Goal: Task Accomplishment & Management: Manage account settings

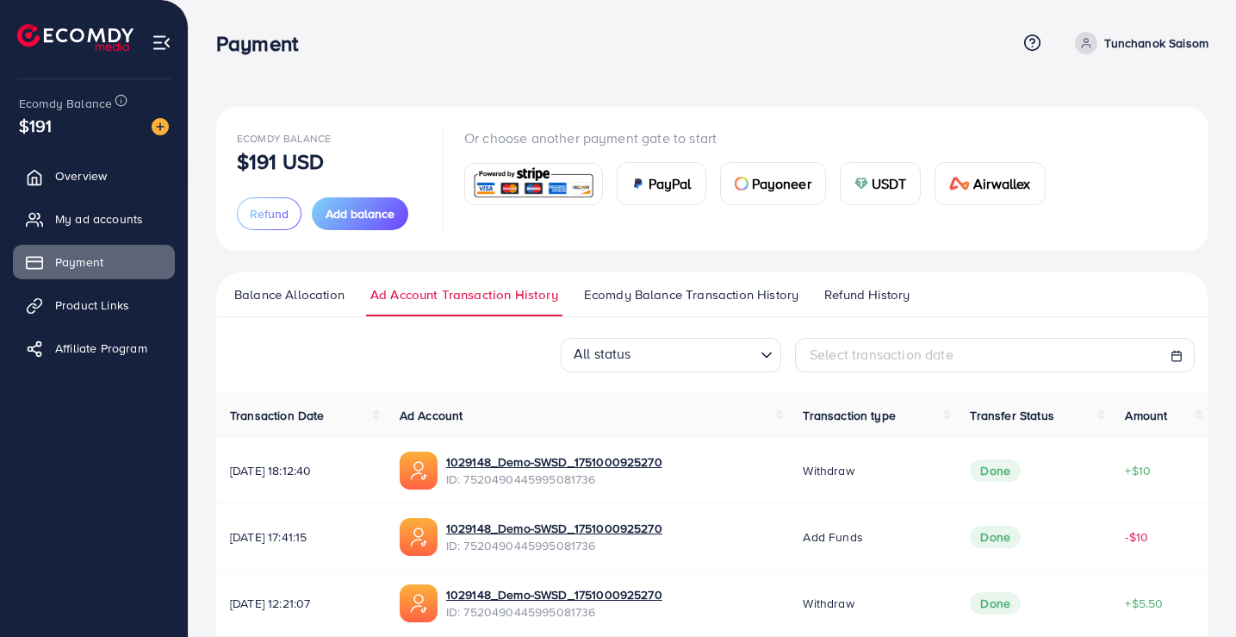
click at [611, 301] on span "Ecomdy Balance Transaction History" at bounding box center [691, 294] width 214 height 19
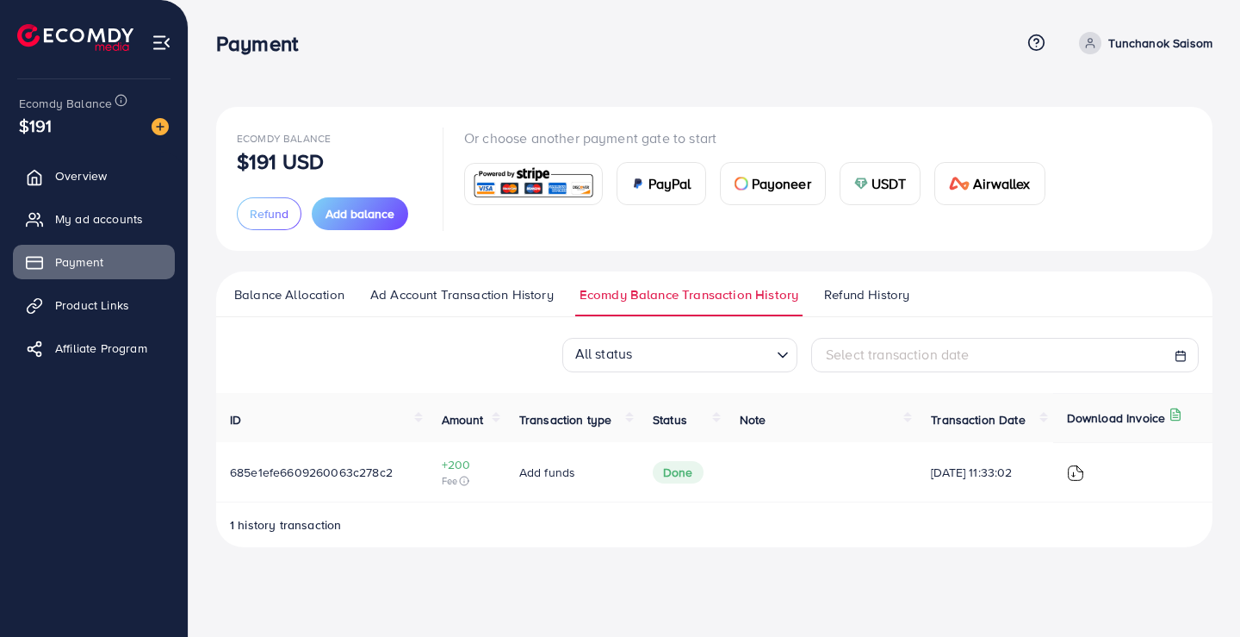
click at [515, 295] on span "Ad Account Transaction History" at bounding box center [461, 294] width 183 height 19
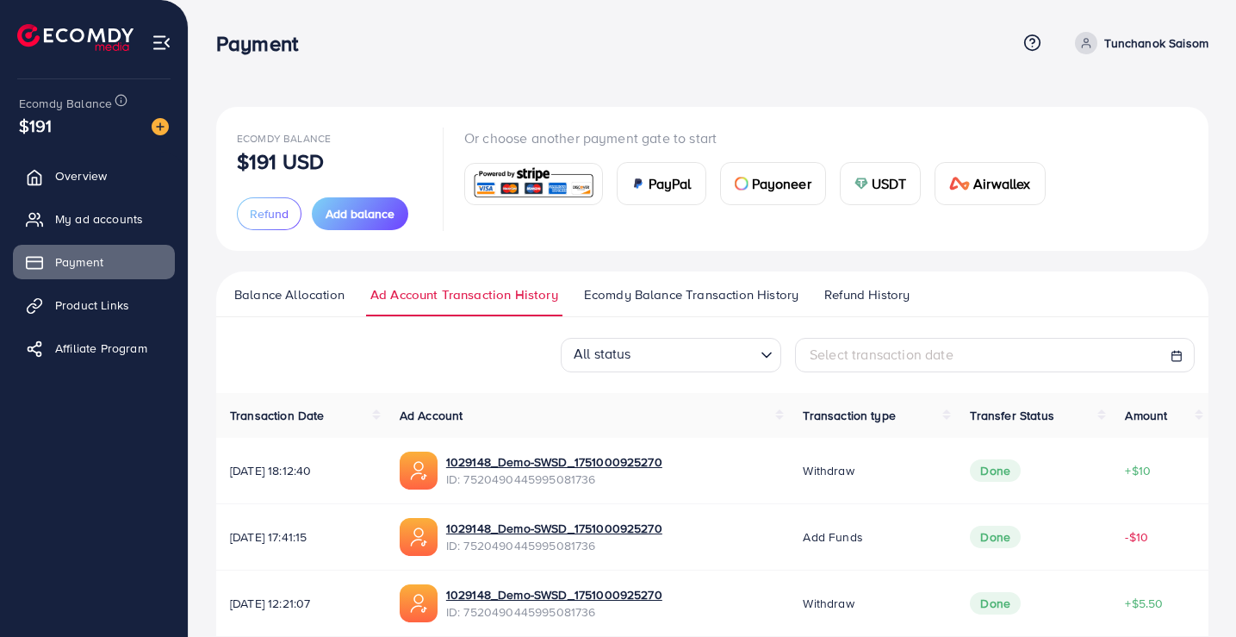
click at [1125, 38] on p "Tunchanok Saisom" at bounding box center [1156, 43] width 104 height 21
click at [118, 218] on span "My ad accounts" at bounding box center [99, 218] width 88 height 17
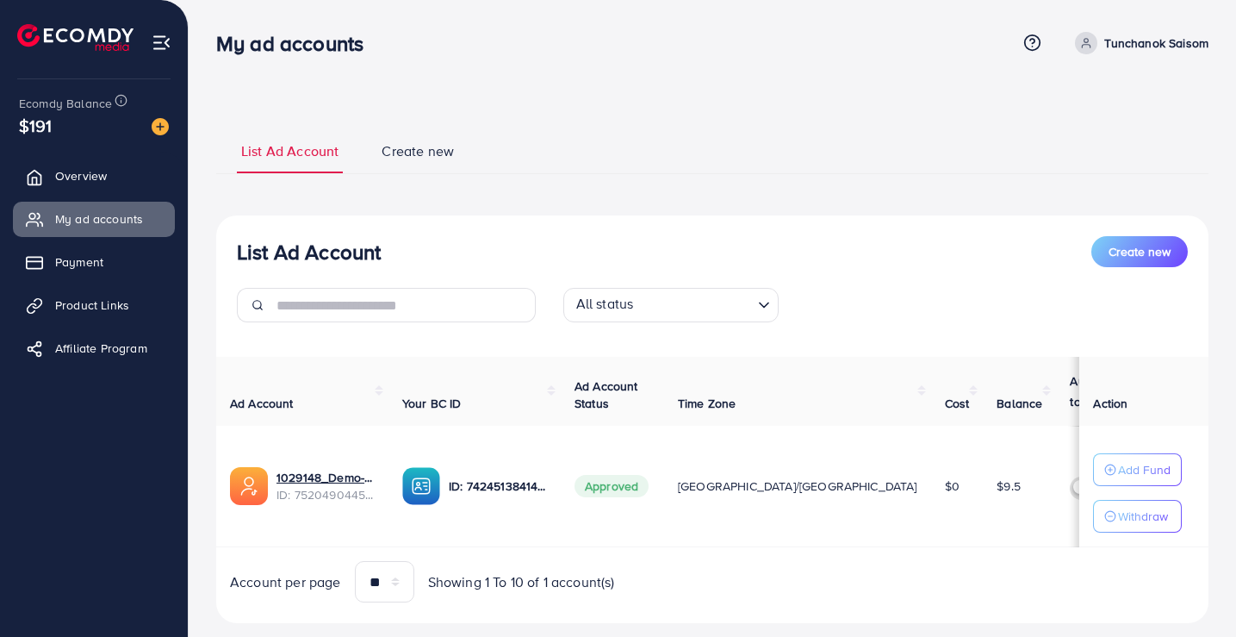
click at [90, 185] on link "Overview" at bounding box center [94, 175] width 162 height 34
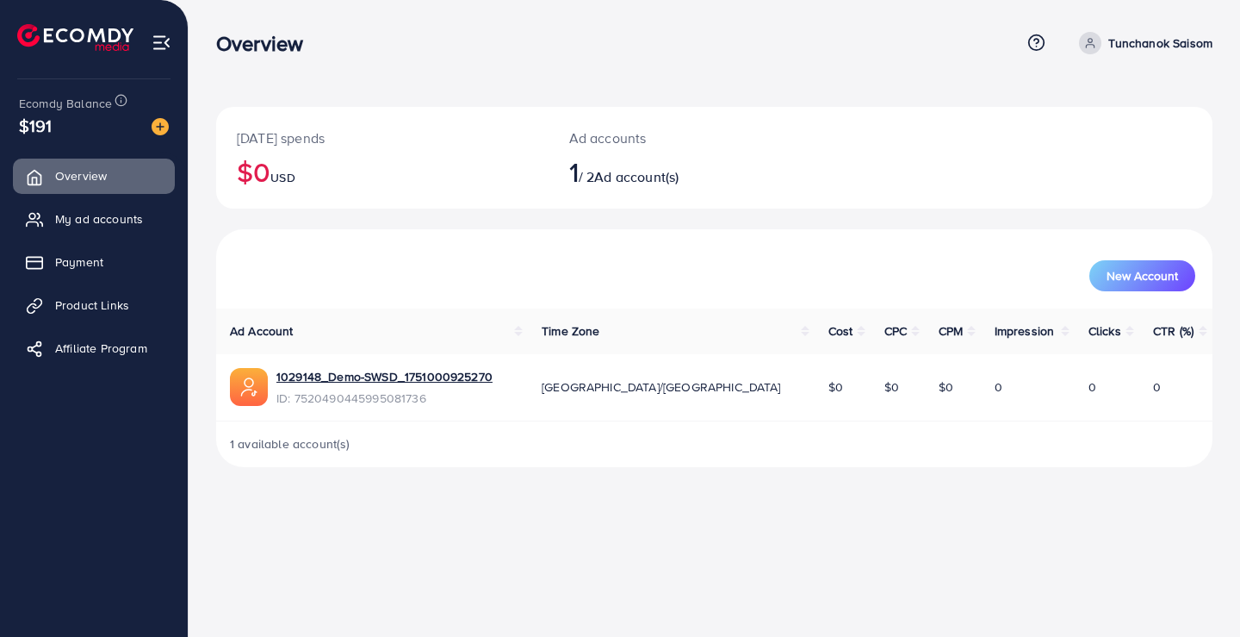
click at [90, 310] on span "Product Links" at bounding box center [92, 304] width 74 height 17
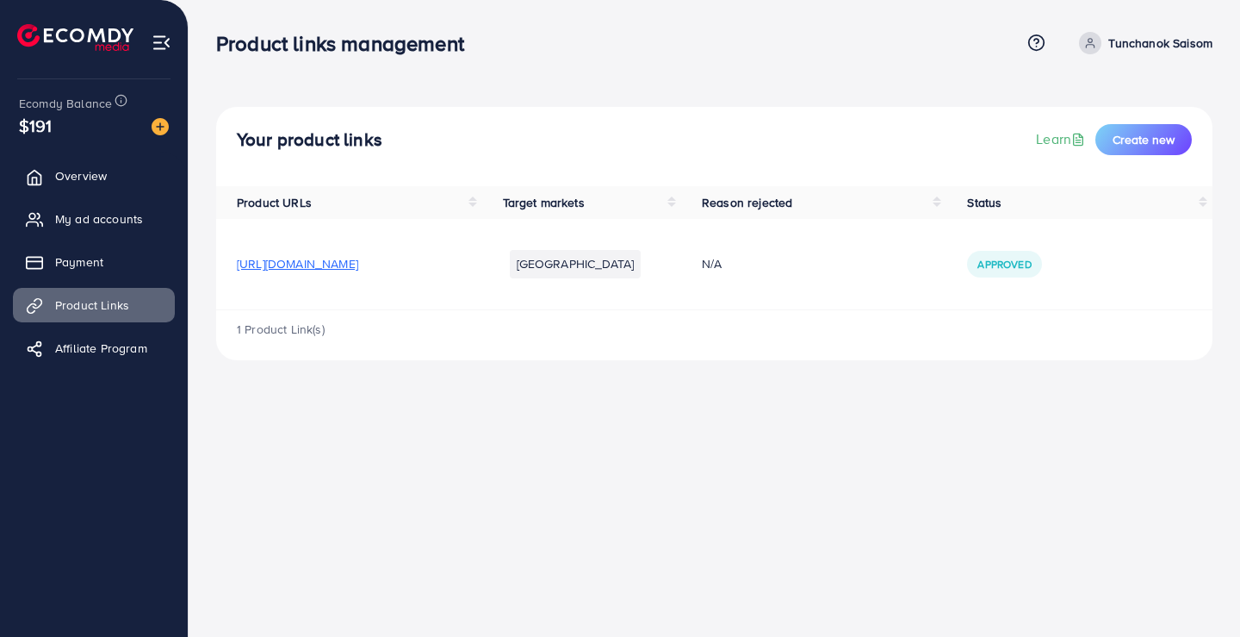
click at [87, 259] on span "Payment" at bounding box center [79, 261] width 48 height 17
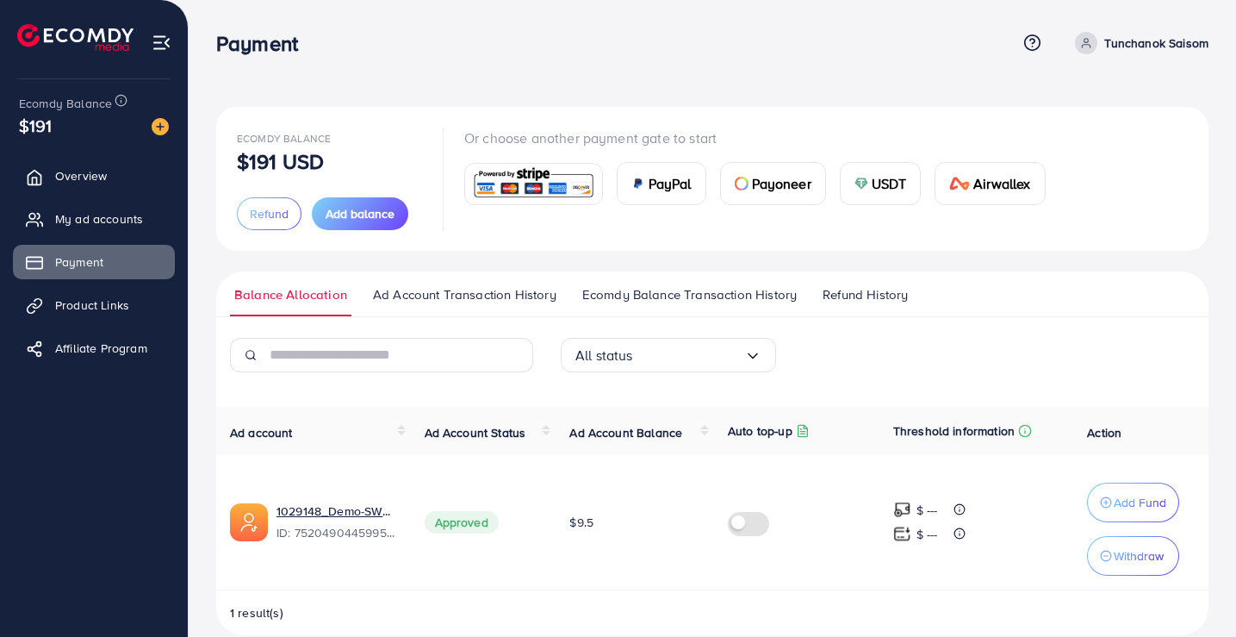
click at [521, 292] on span "Ad Account Transaction History" at bounding box center [464, 294] width 183 height 19
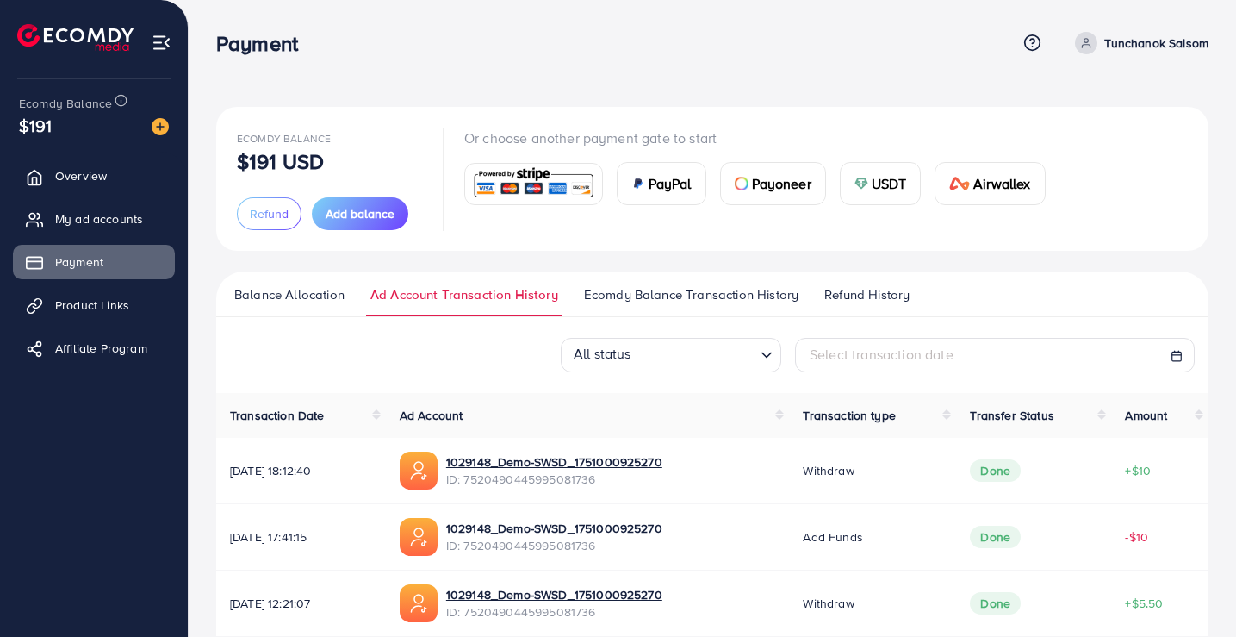
click at [673, 295] on span "Ecomdy Balance Transaction History" at bounding box center [691, 294] width 214 height 19
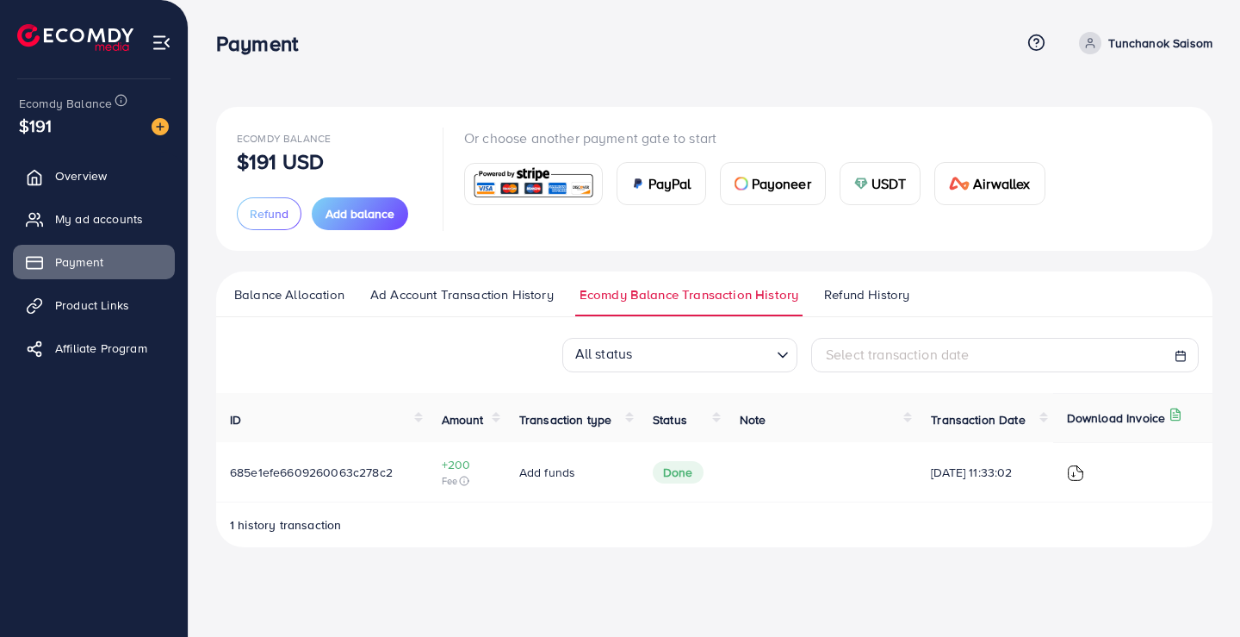
click at [869, 291] on span "Refund History" at bounding box center [866, 294] width 85 height 19
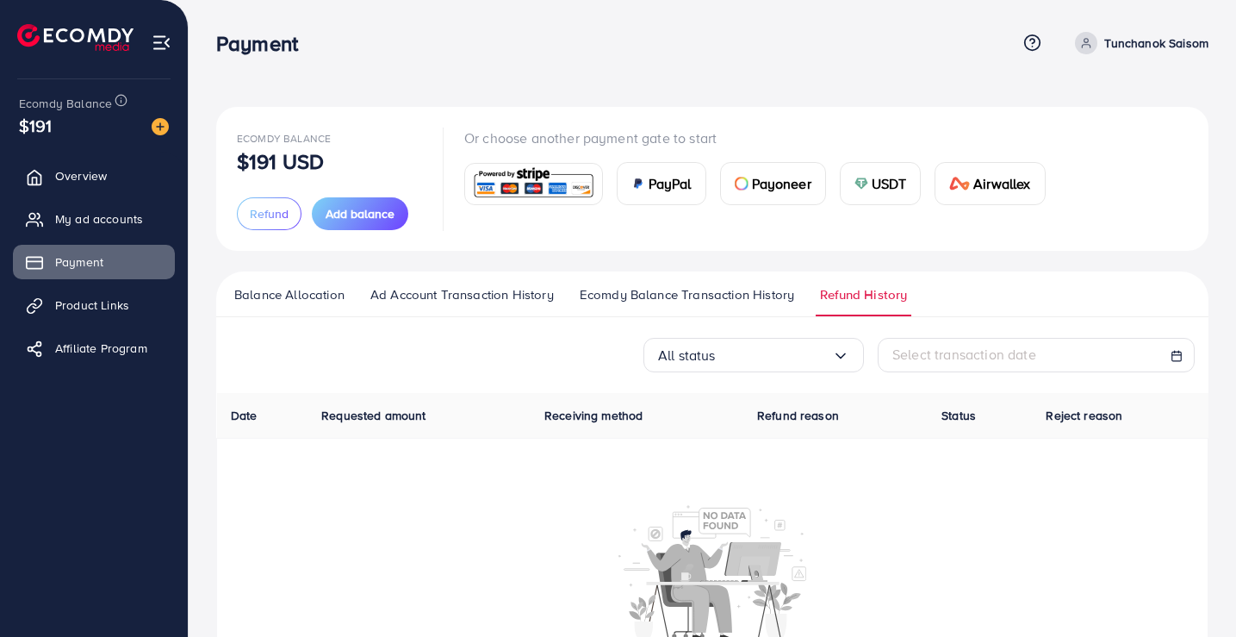
click at [494, 292] on span "Ad Account Transaction History" at bounding box center [461, 294] width 183 height 19
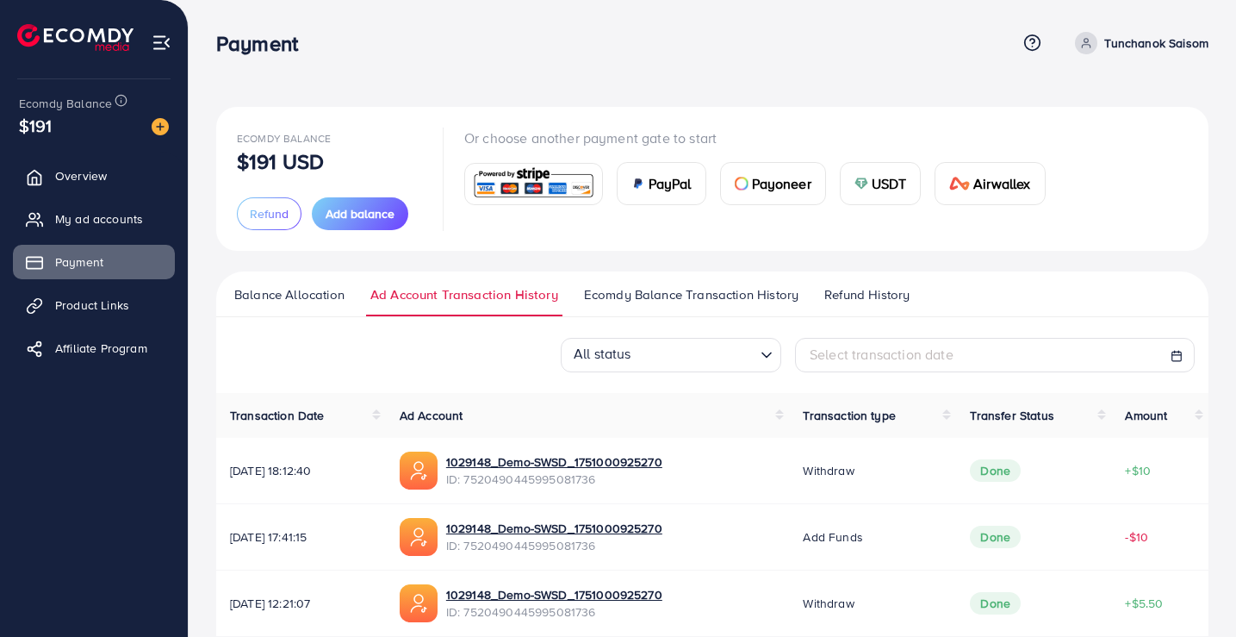
click at [279, 294] on span "Balance Allocation" at bounding box center [289, 294] width 110 height 19
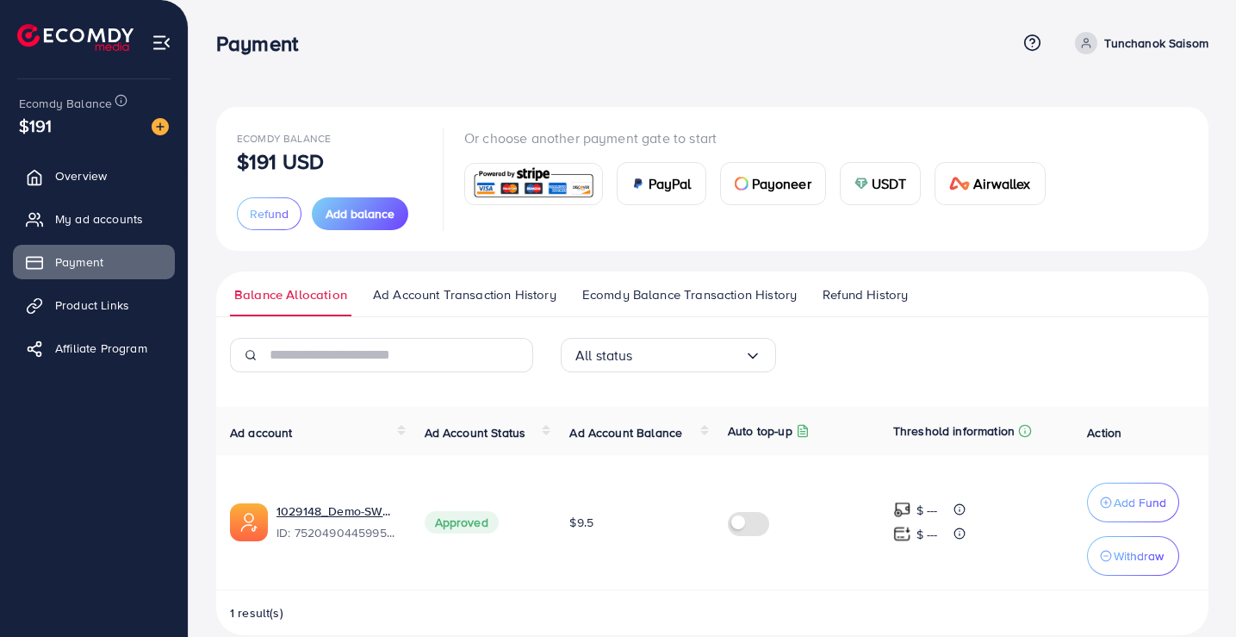
click at [272, 214] on span "Refund" at bounding box center [269, 213] width 39 height 17
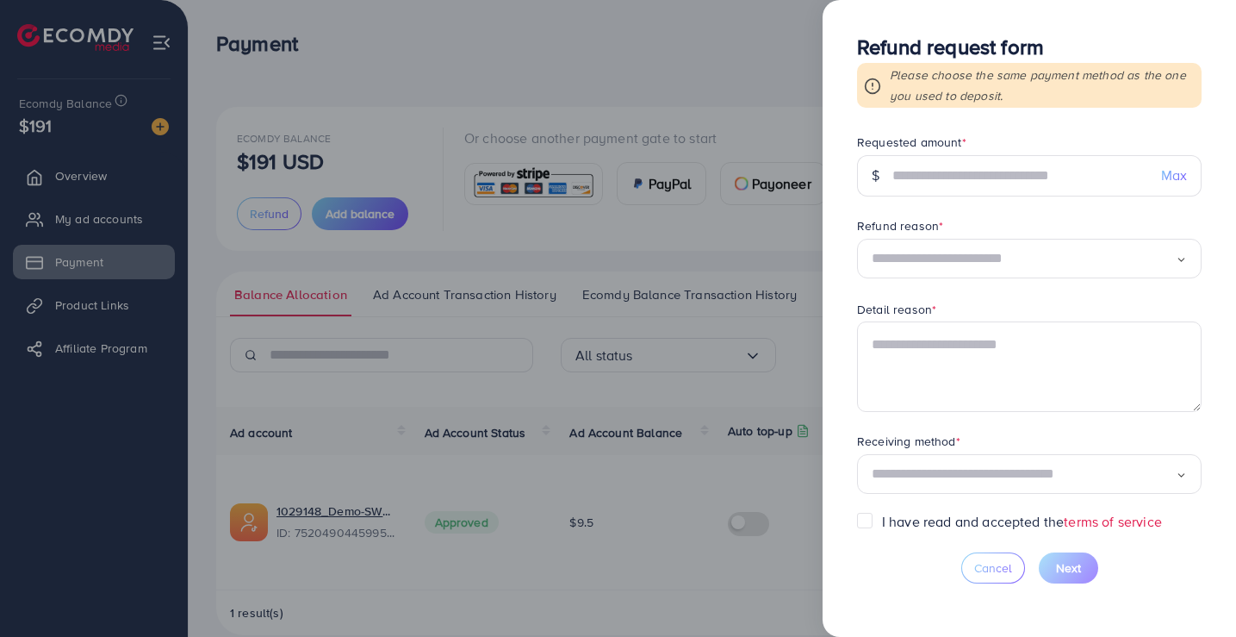
click at [970, 568] on button "Cancel" at bounding box center [993, 567] width 64 height 31
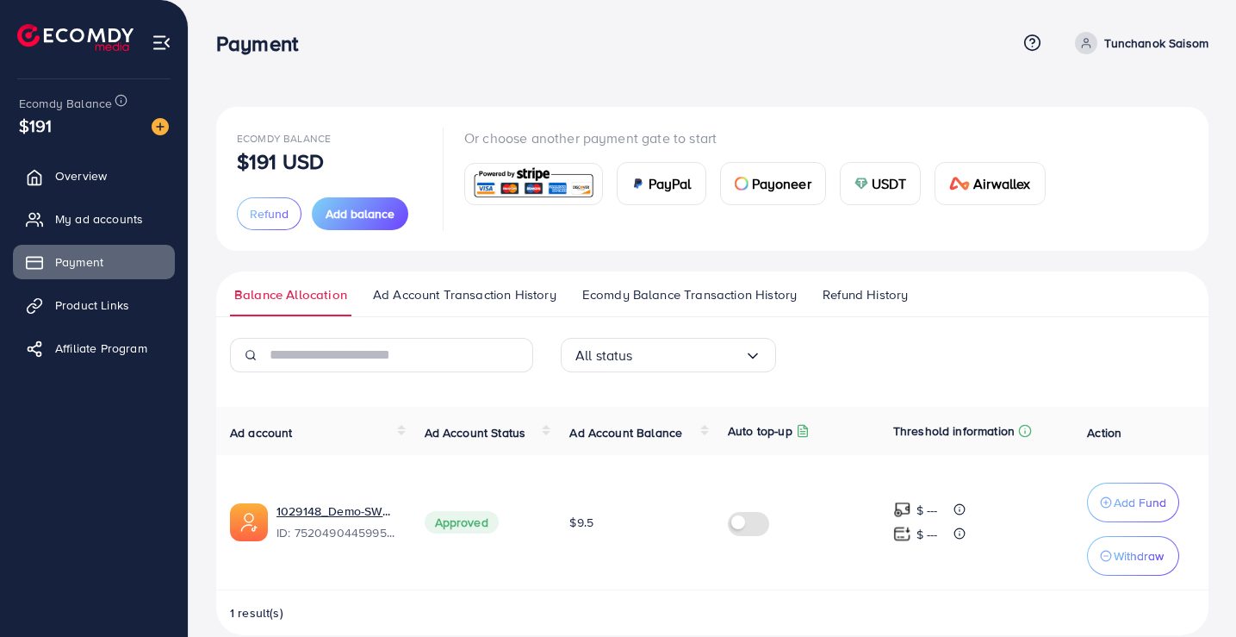
click at [1127, 548] on p "Withdraw" at bounding box center [1139, 555] width 50 height 21
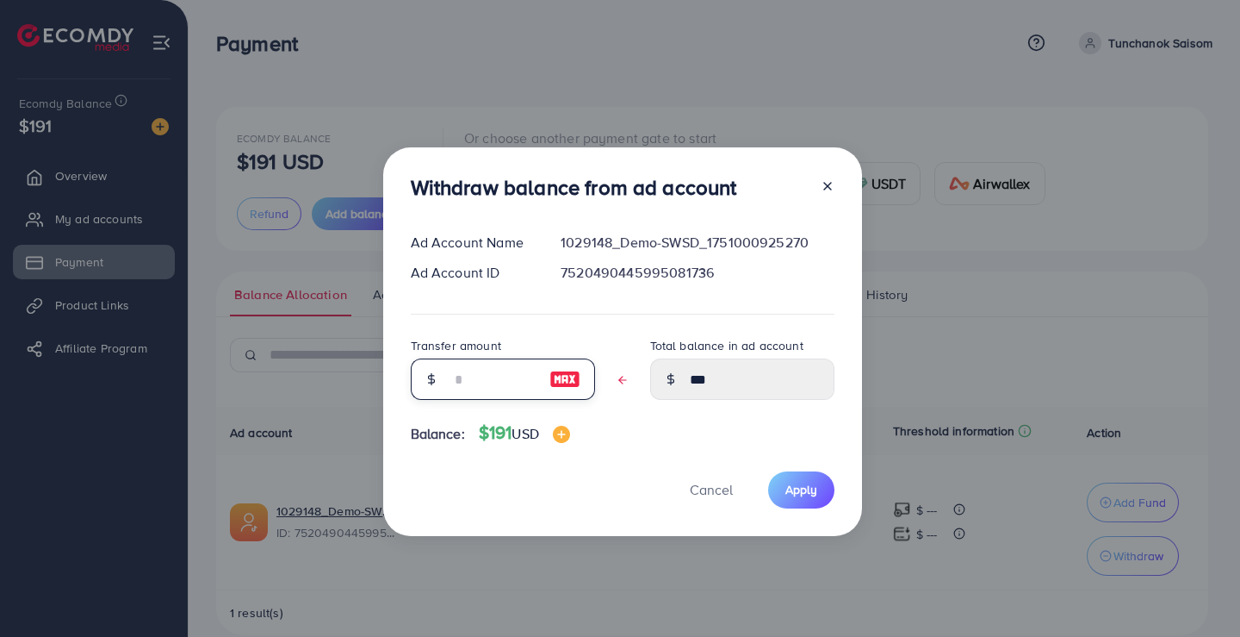
click at [481, 382] on input "text" at bounding box center [493, 378] width 86 height 41
type input "*"
type input "****"
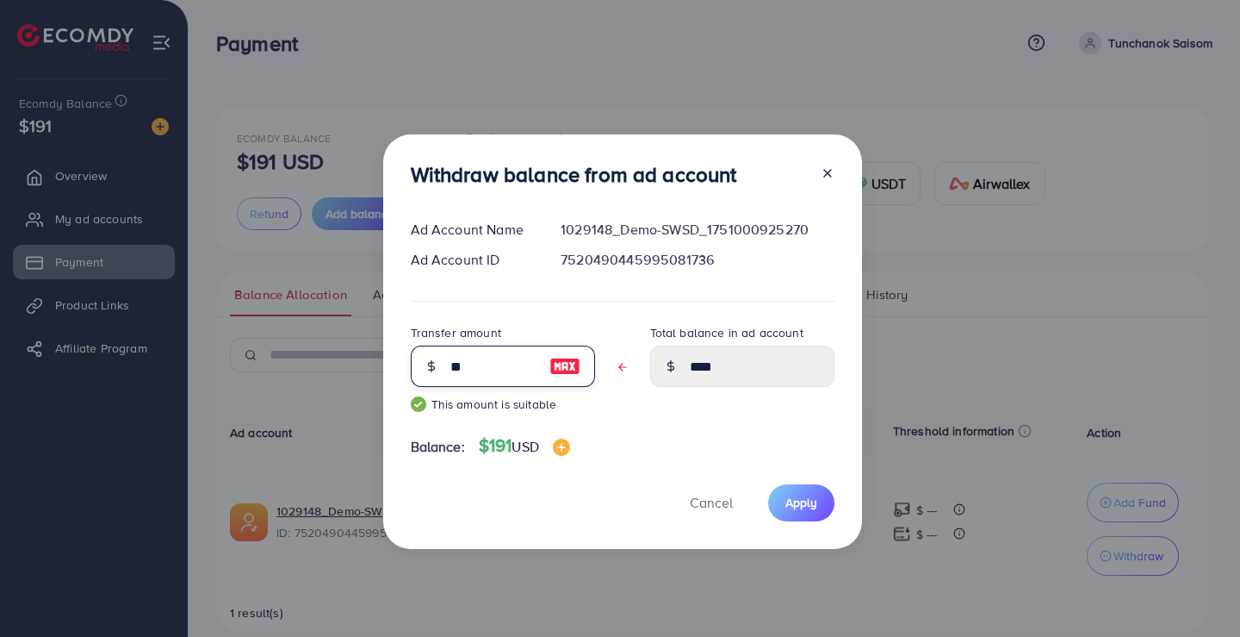
type input "***"
type input "****"
type input "***"
click at [611, 476] on div "Withdraw balance from ad account Ad Account Name 1029148_Demo-SWSD_175100092527…" at bounding box center [622, 341] width 479 height 414
click at [795, 515] on button "Apply" at bounding box center [801, 502] width 66 height 37
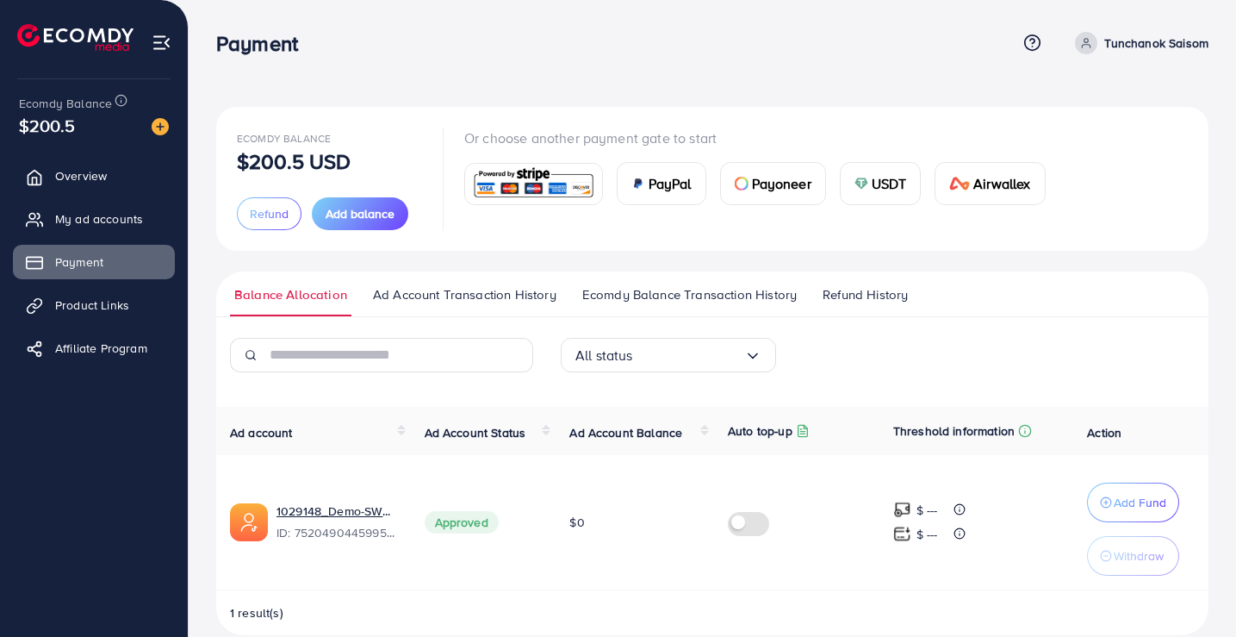
click at [407, 296] on span "Ad Account Transaction History" at bounding box center [464, 294] width 183 height 19
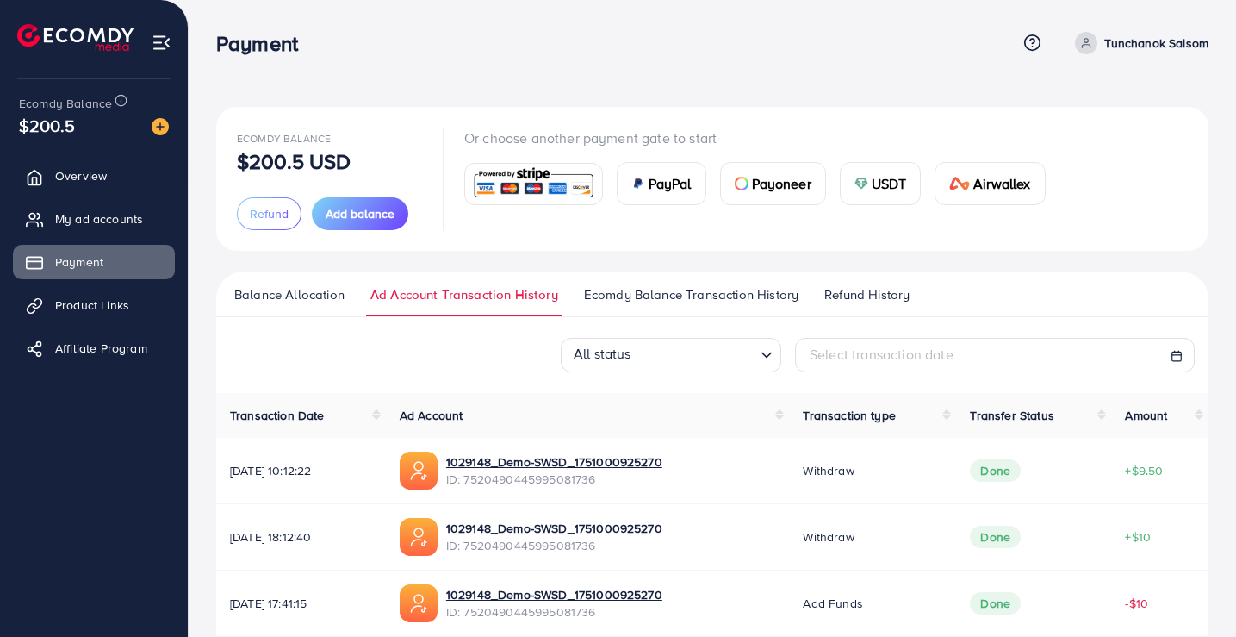
click at [631, 295] on span "Ecomdy Balance Transaction History" at bounding box center [691, 294] width 214 height 19
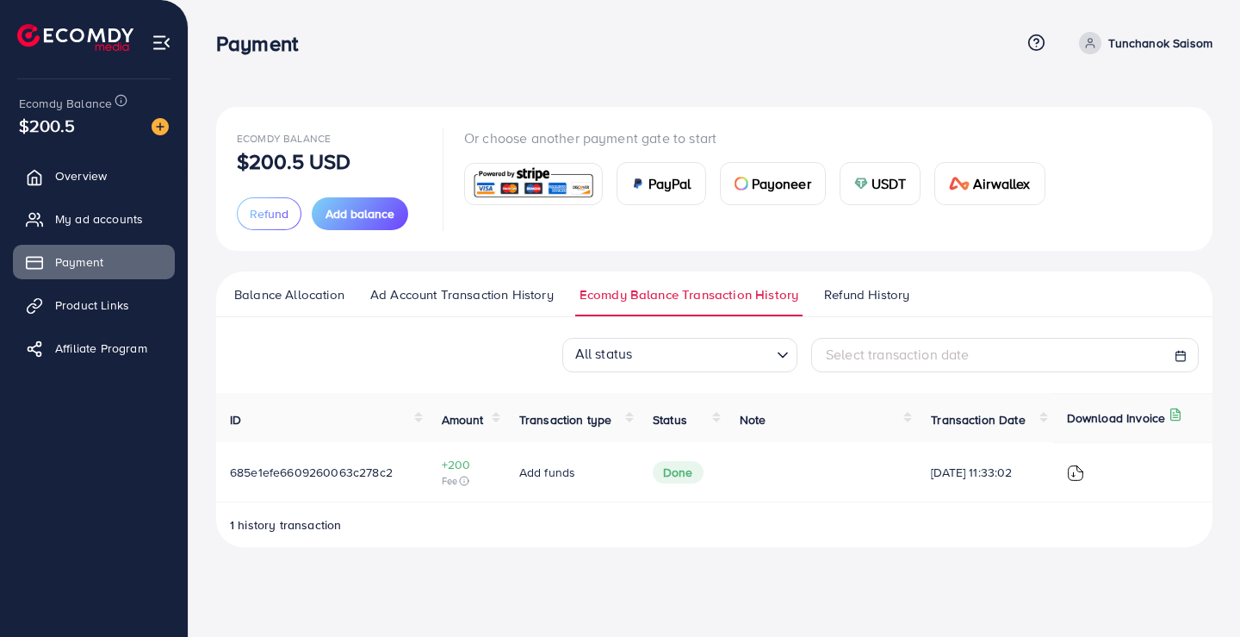
click at [112, 307] on span "Product Links" at bounding box center [92, 304] width 74 height 17
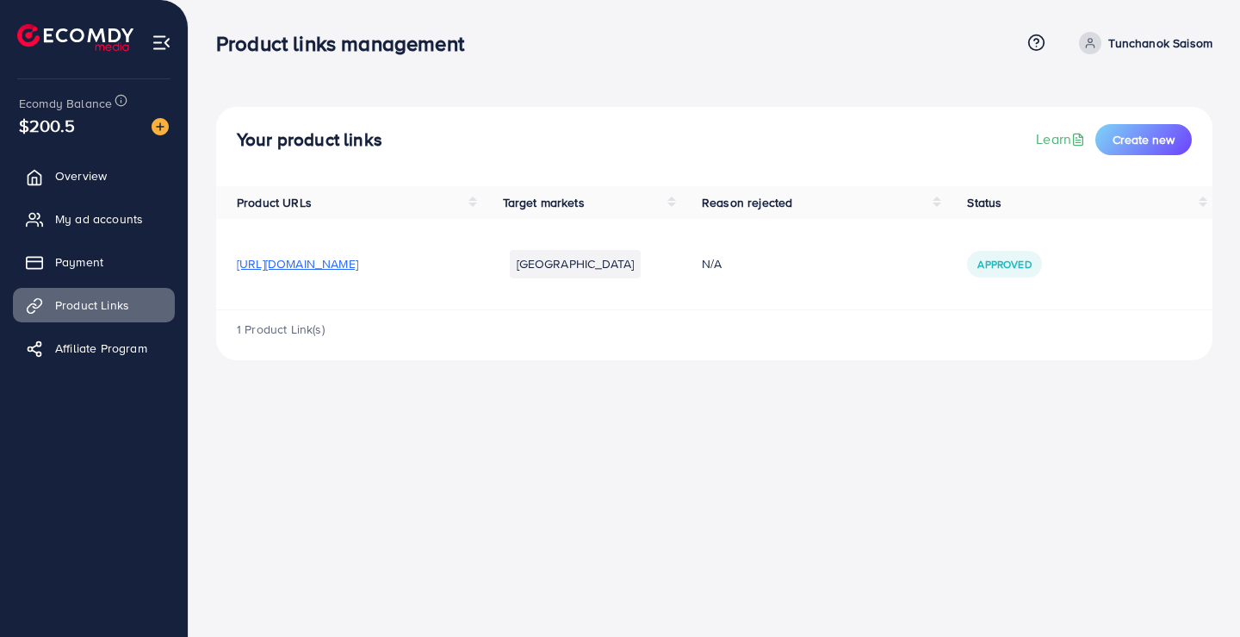
click at [108, 357] on link "Affiliate Program" at bounding box center [94, 348] width 162 height 34
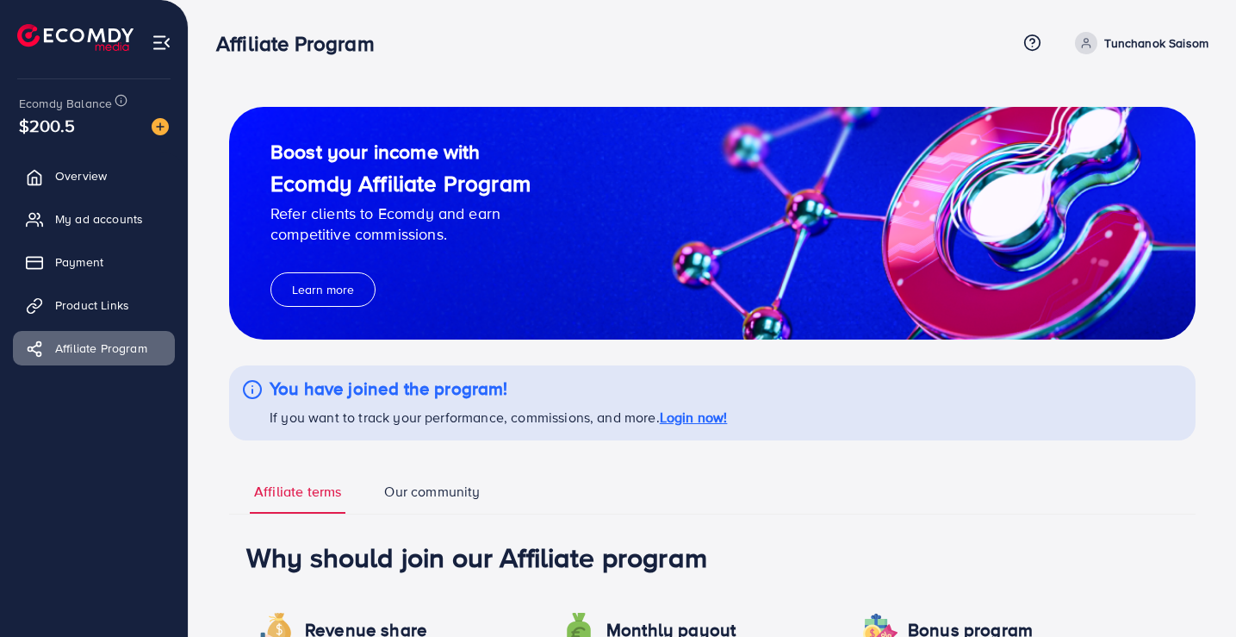
click at [77, 176] on span "Overview" at bounding box center [81, 175] width 52 height 17
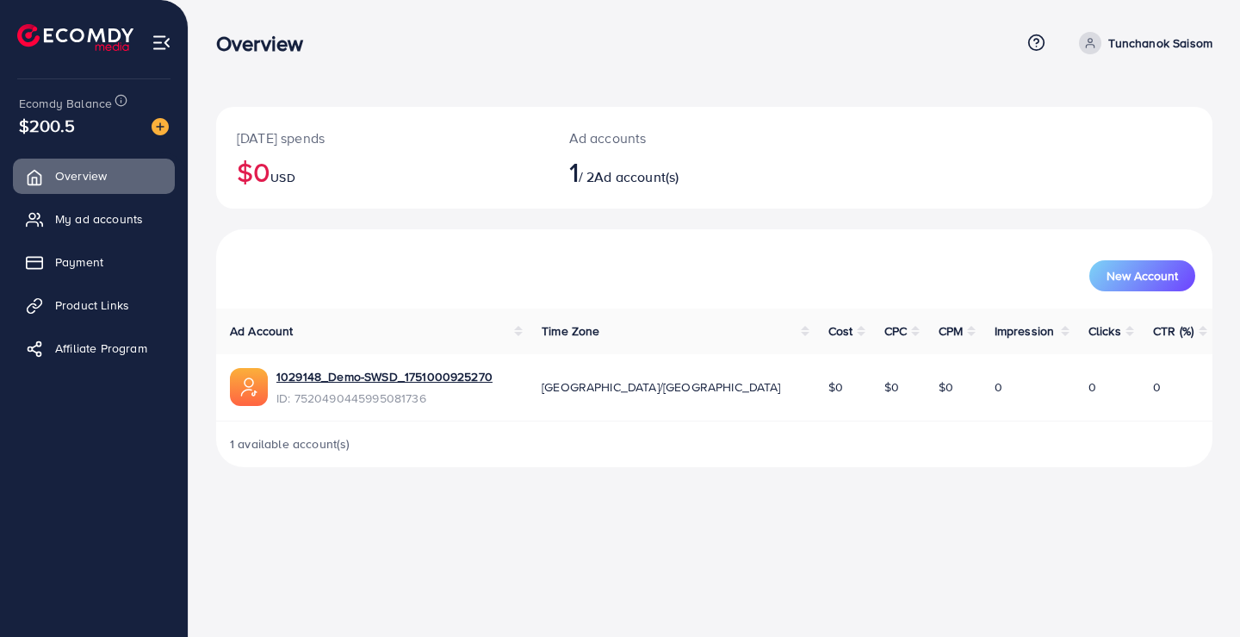
click at [90, 352] on span "Affiliate Program" at bounding box center [101, 347] width 92 height 17
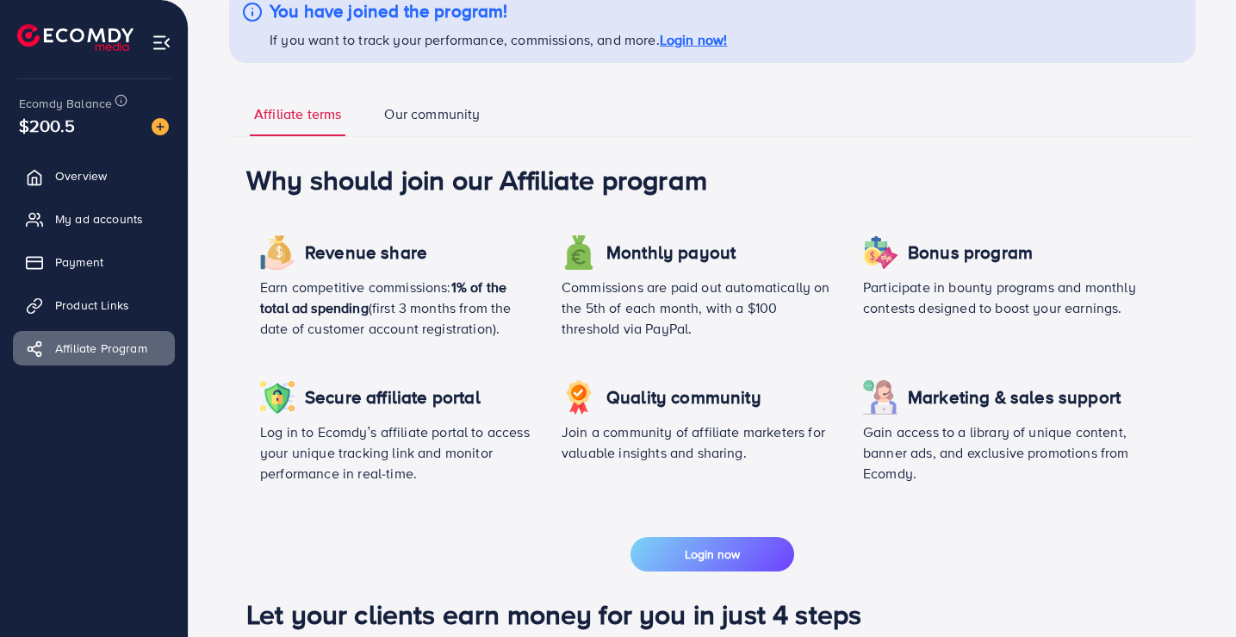
scroll to position [562, 0]
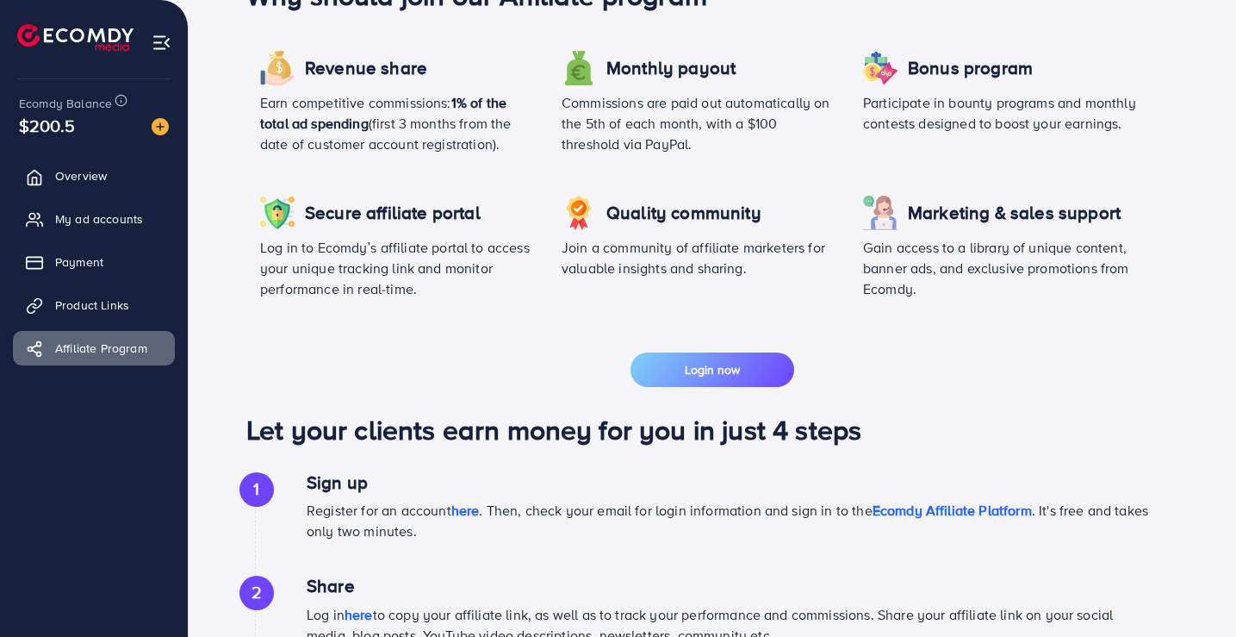
click at [76, 297] on span "Product Links" at bounding box center [92, 304] width 74 height 17
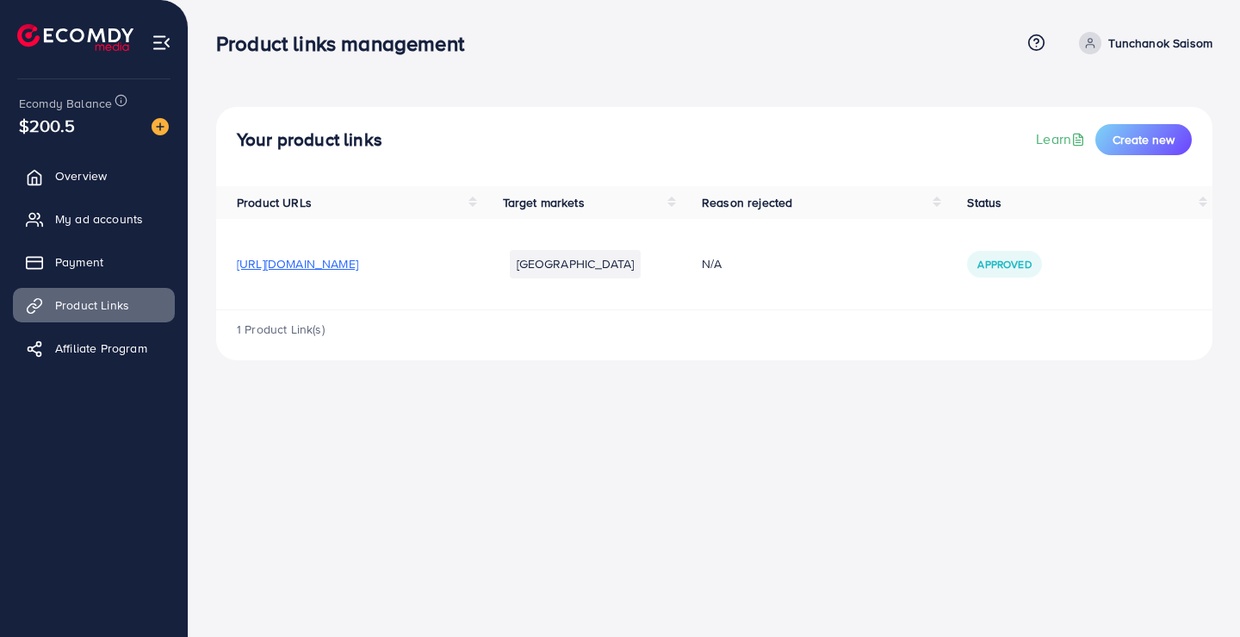
click at [103, 261] on span "Payment" at bounding box center [79, 261] width 48 height 17
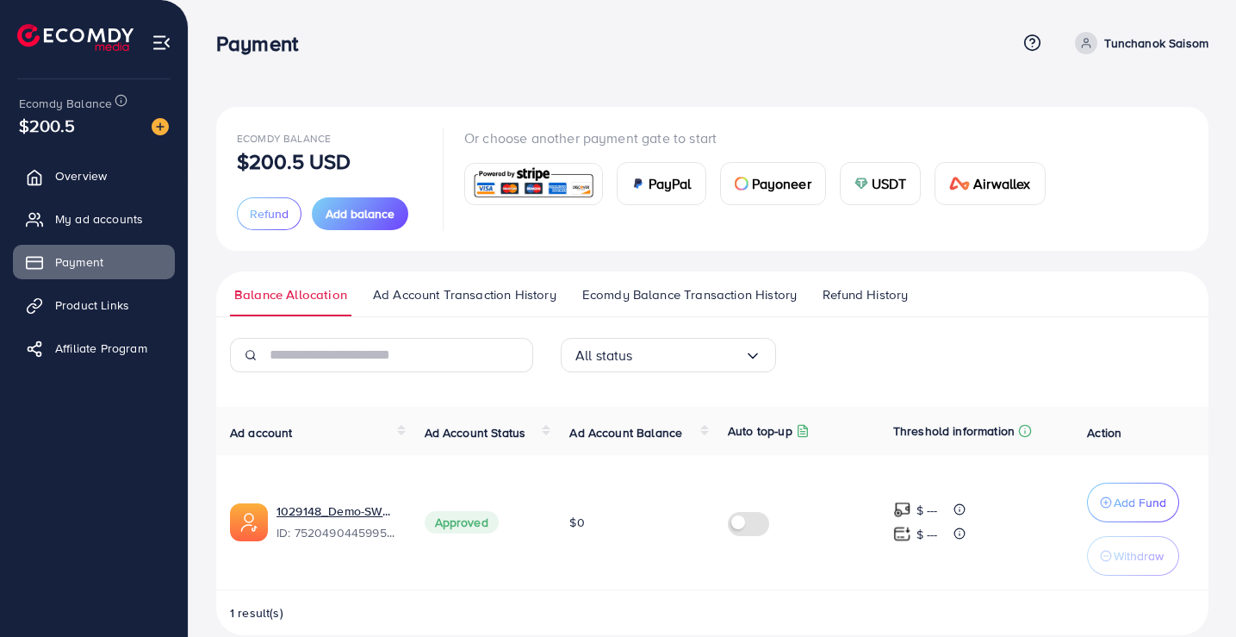
click at [104, 215] on span "My ad accounts" at bounding box center [99, 218] width 88 height 17
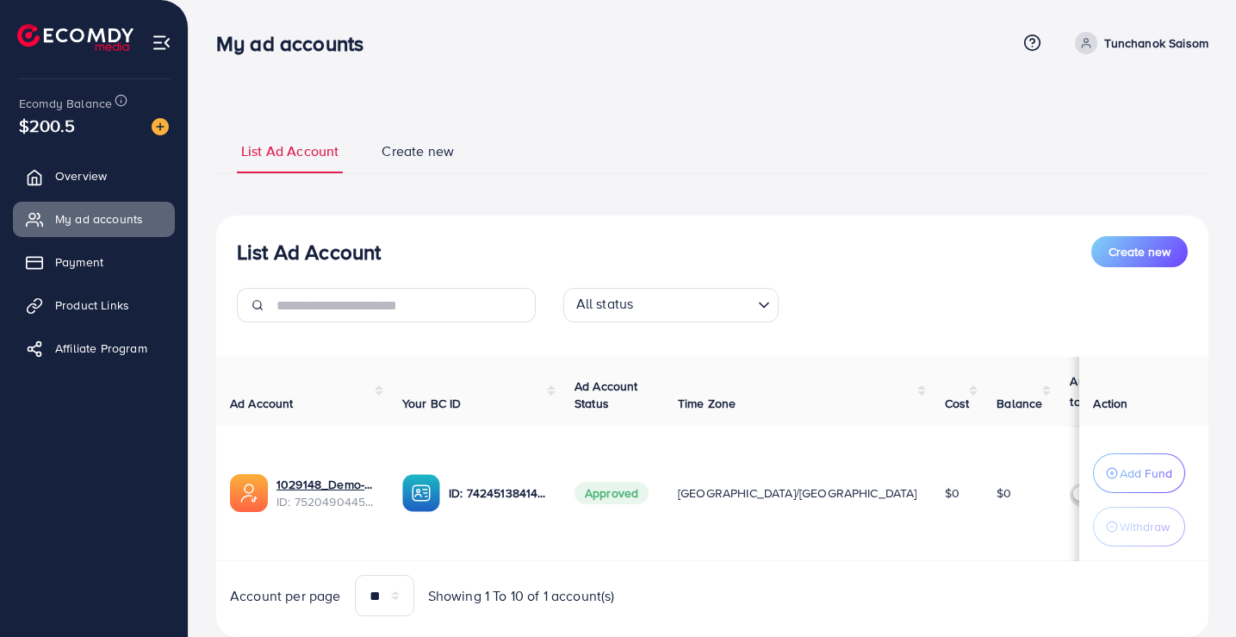
click at [1130, 41] on p "Tunchanok Saisom" at bounding box center [1156, 43] width 104 height 21
click at [1110, 95] on span "Profile" at bounding box center [1102, 102] width 40 height 21
select select "********"
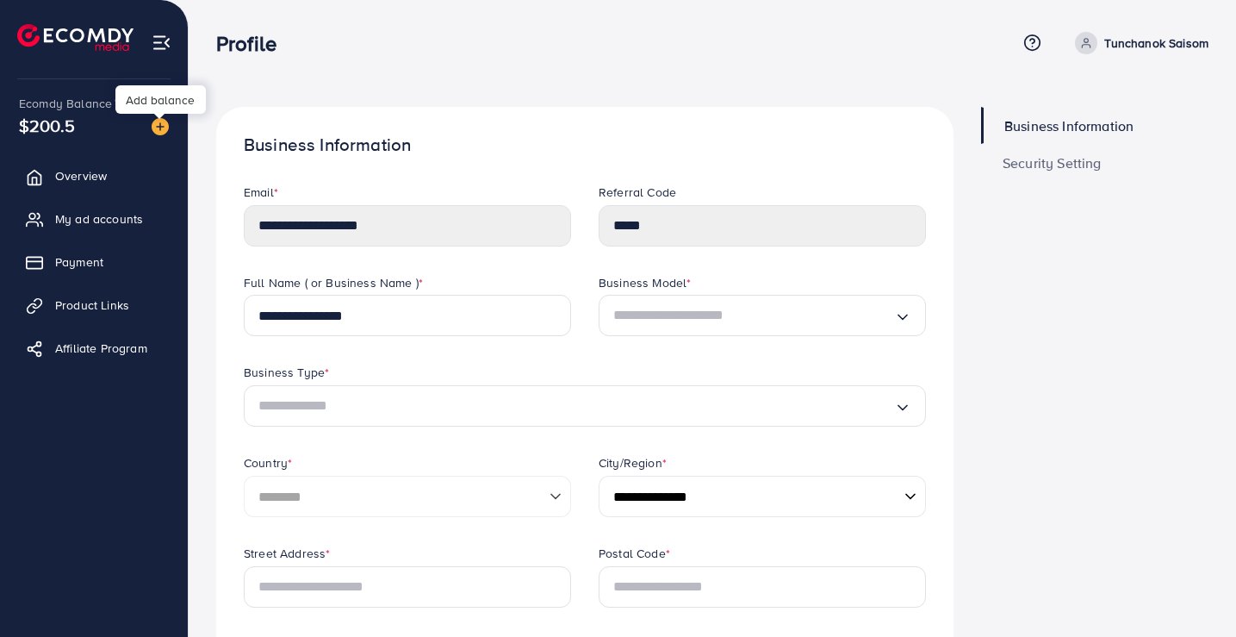
click at [157, 127] on img at bounding box center [160, 126] width 17 height 17
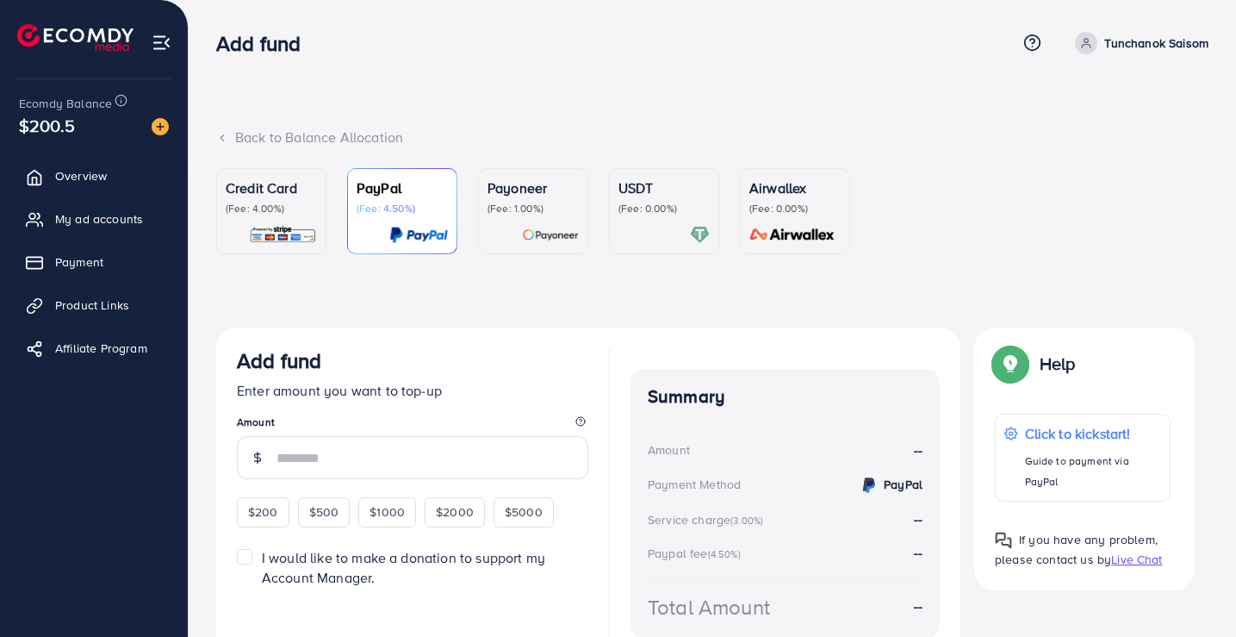
click at [276, 212] on p "(Fee: 4.00%)" at bounding box center [271, 209] width 91 height 14
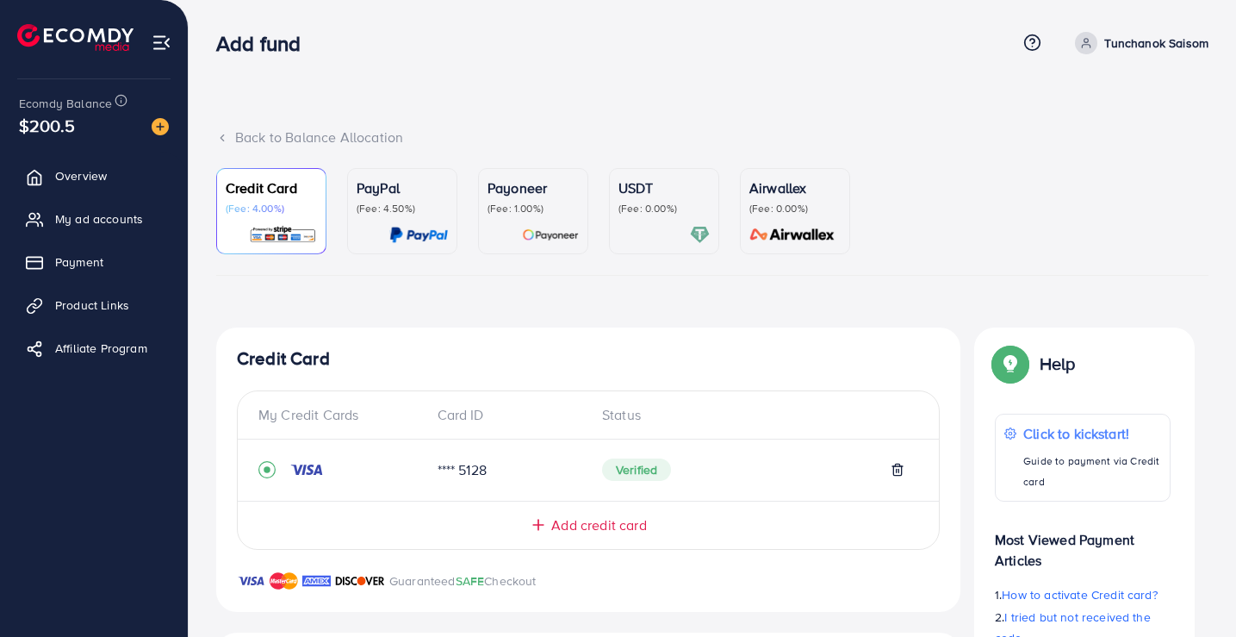
click at [71, 225] on span "My ad accounts" at bounding box center [99, 218] width 88 height 17
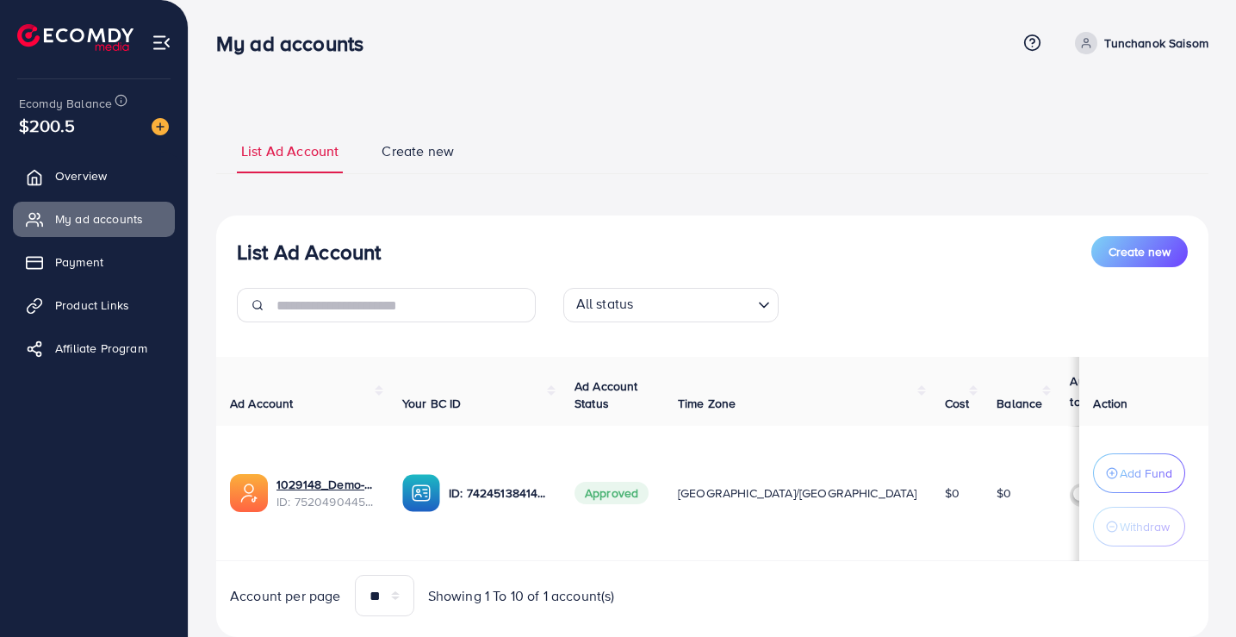
click at [84, 259] on span "Payment" at bounding box center [79, 261] width 48 height 17
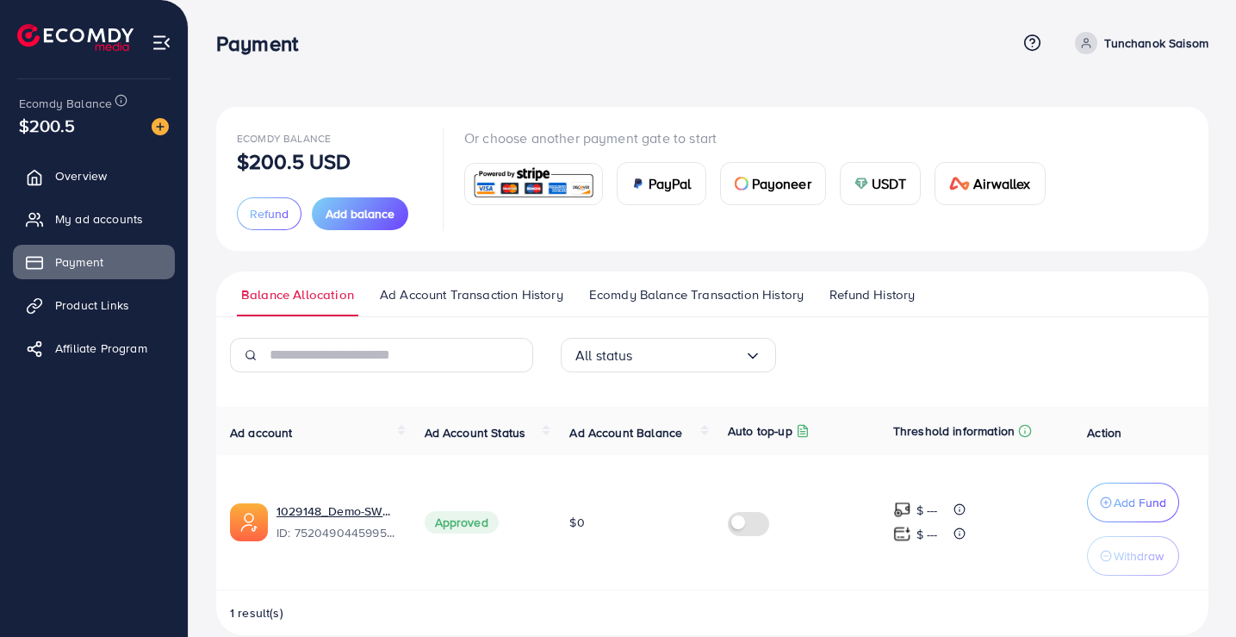
click at [247, 214] on button "Refund" at bounding box center [269, 213] width 65 height 33
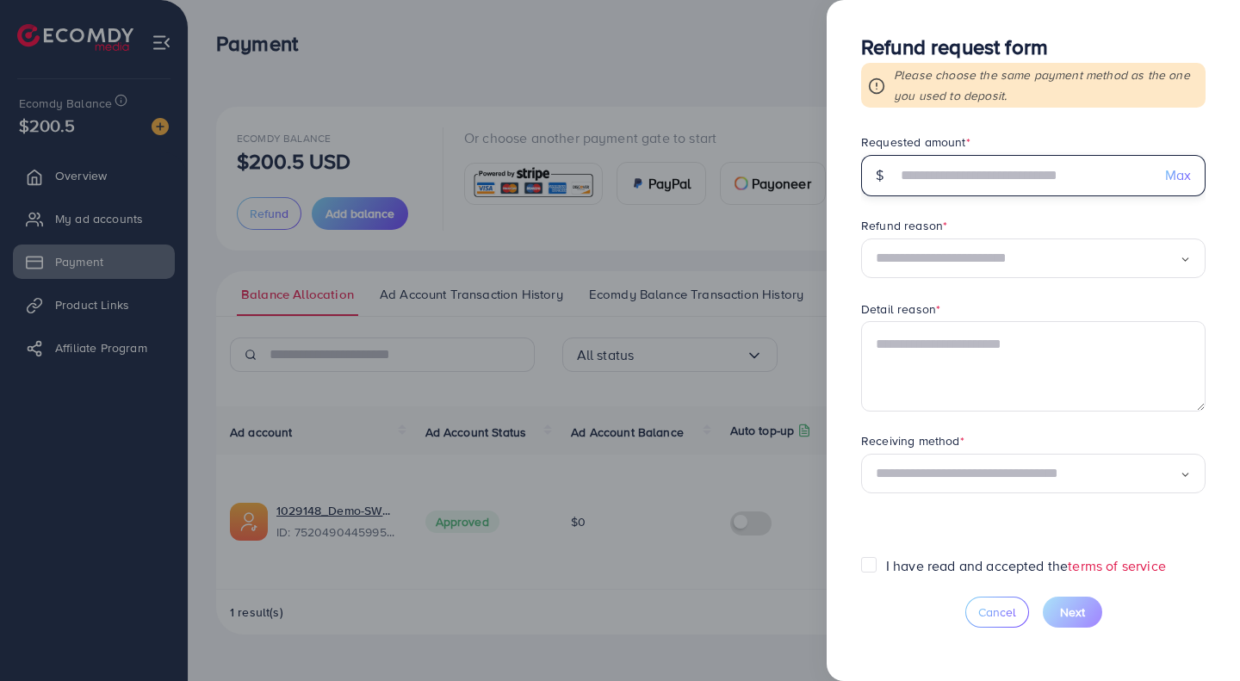
click at [929, 183] on input "text" at bounding box center [1024, 175] width 255 height 41
type input "*****"
click at [948, 262] on input "Search for option" at bounding box center [1028, 258] width 304 height 27
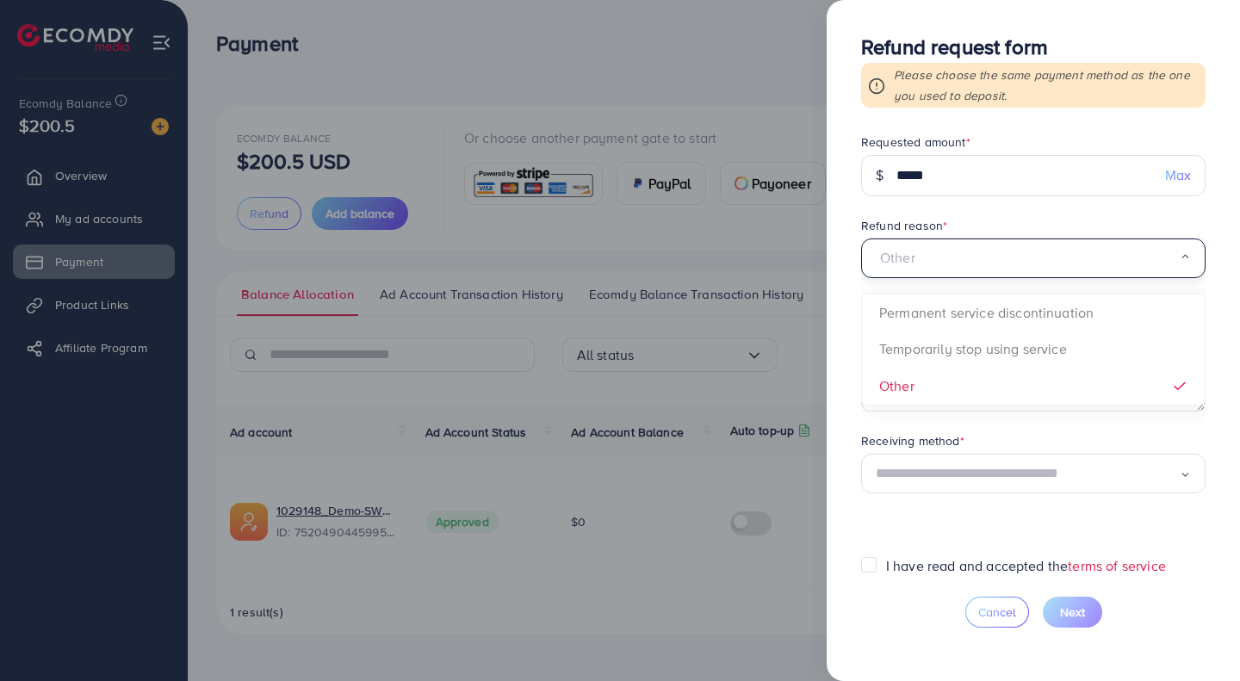
click at [918, 272] on div "Other Loading..." at bounding box center [1033, 259] width 345 height 40
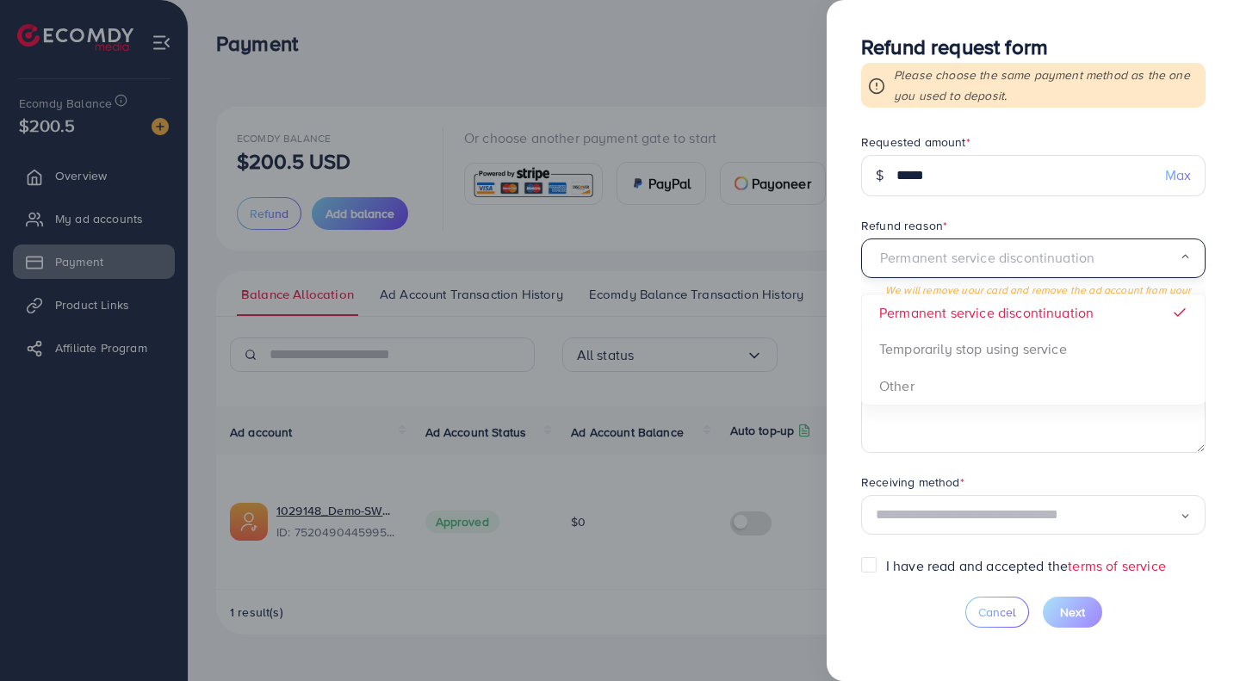
click at [945, 254] on div "Permanent service discontinuation" at bounding box center [1028, 258] width 304 height 27
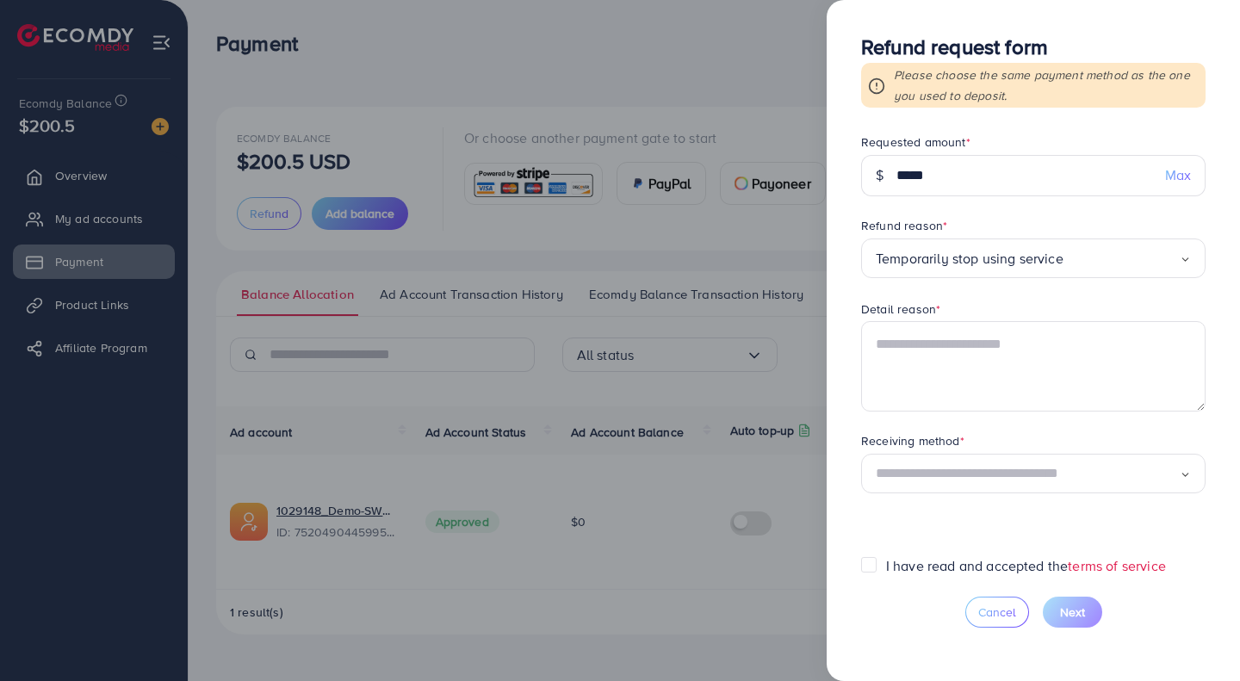
click at [964, 304] on div "Detail reason *" at bounding box center [1033, 312] width 345 height 22
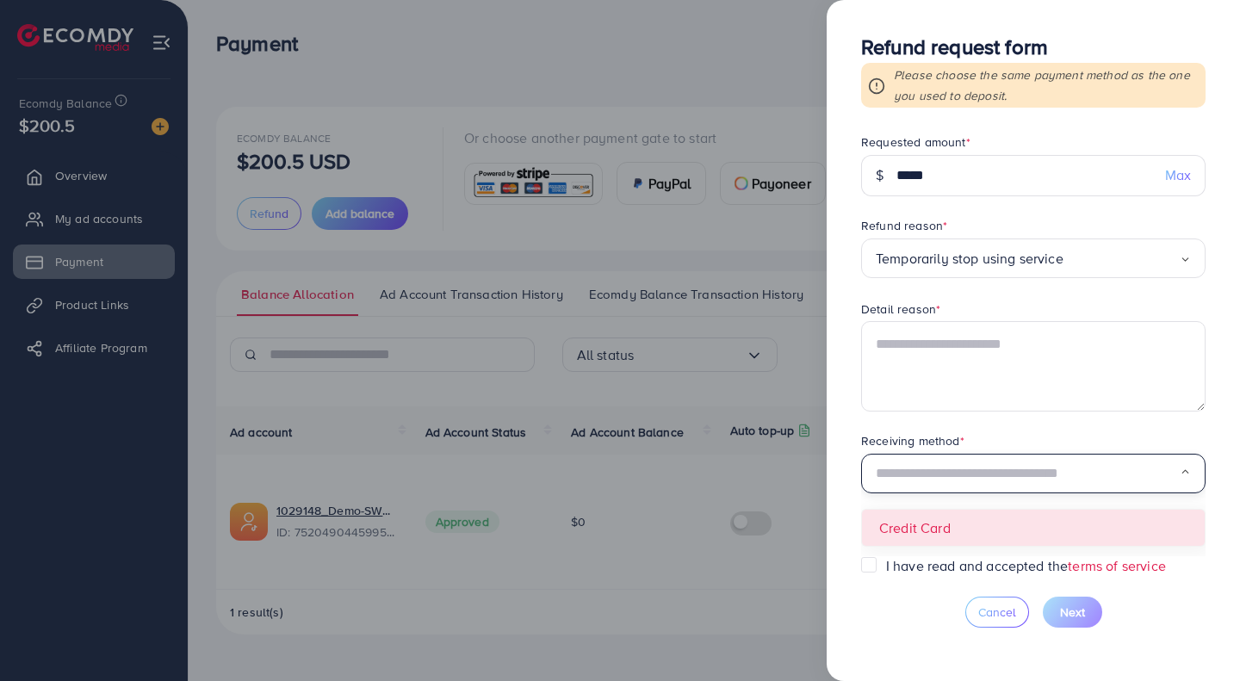
click at [960, 479] on input "Search for option" at bounding box center [1028, 474] width 304 height 27
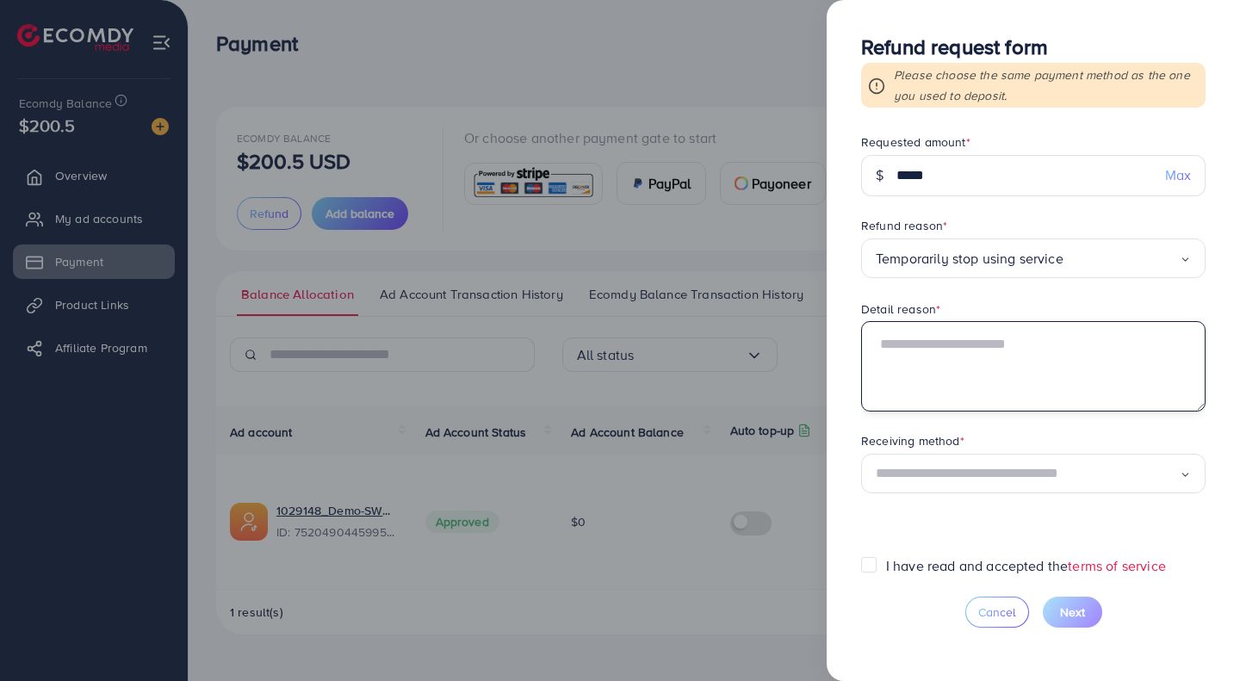
click at [935, 397] on textarea at bounding box center [1033, 366] width 345 height 90
type textarea "*"
click at [880, 343] on textarea "**********" at bounding box center [1033, 366] width 345 height 90
click at [884, 345] on textarea "**********" at bounding box center [1033, 366] width 345 height 90
click at [950, 366] on textarea "**********" at bounding box center [1033, 366] width 345 height 90
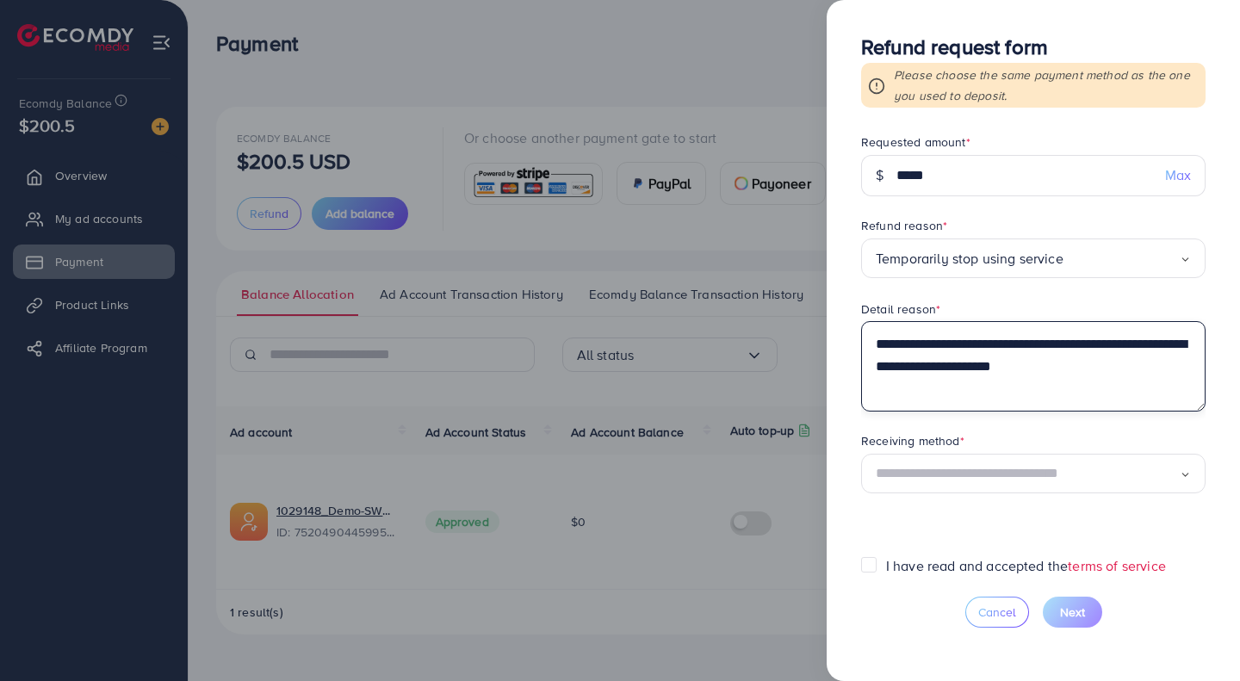
click at [937, 366] on textarea "**********" at bounding box center [1033, 366] width 345 height 90
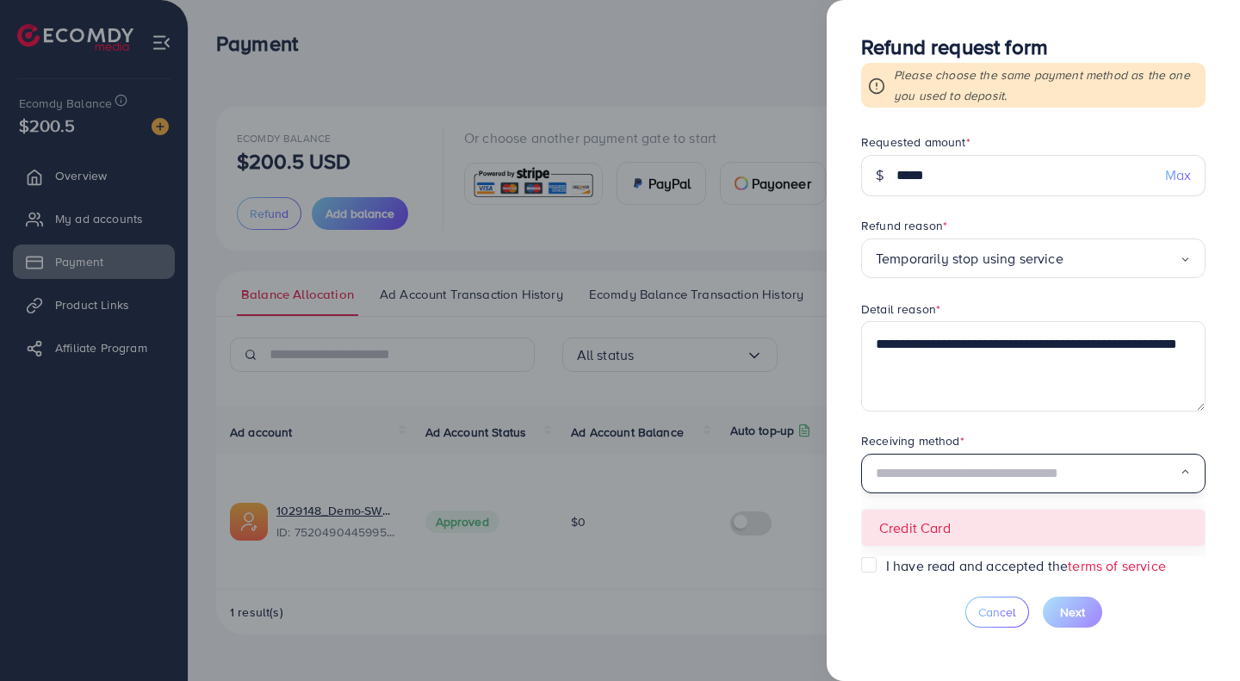
click at [971, 477] on input "Search for option" at bounding box center [1028, 474] width 304 height 27
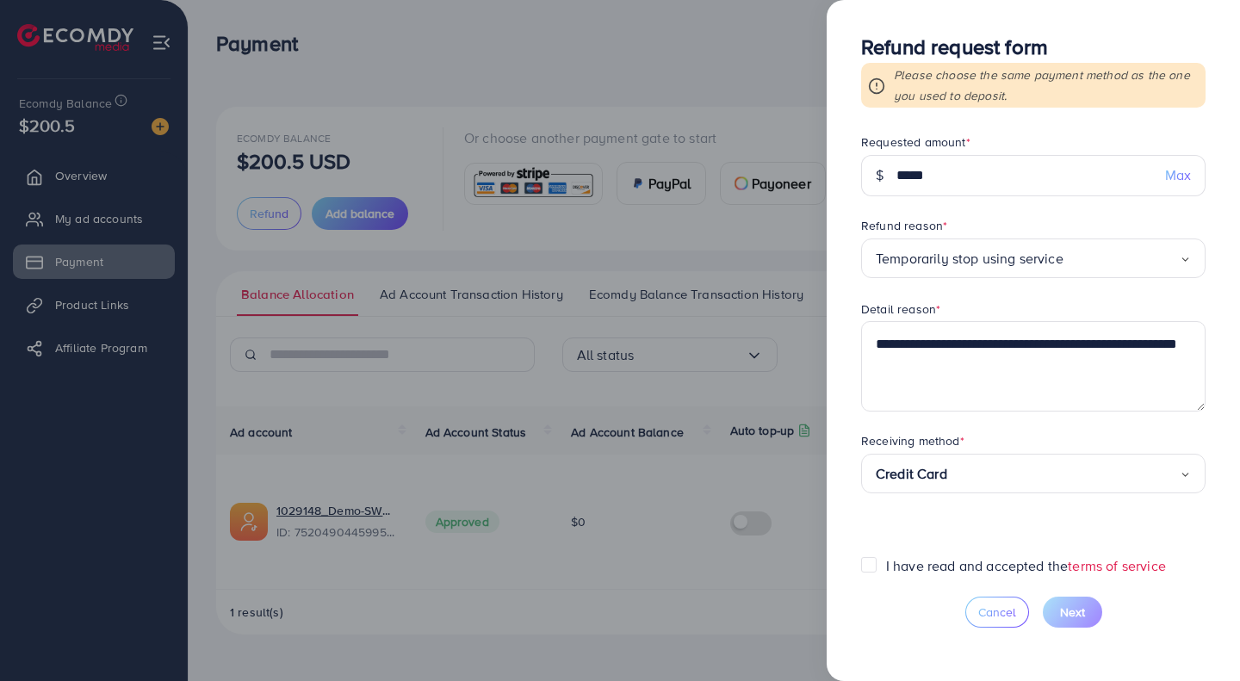
click at [886, 568] on label "I have read and accepted the terms of service" at bounding box center [1026, 566] width 280 height 20
click at [1123, 569] on link "terms of service" at bounding box center [1117, 565] width 98 height 19
click at [981, 368] on textarea "**********" at bounding box center [1033, 366] width 345 height 90
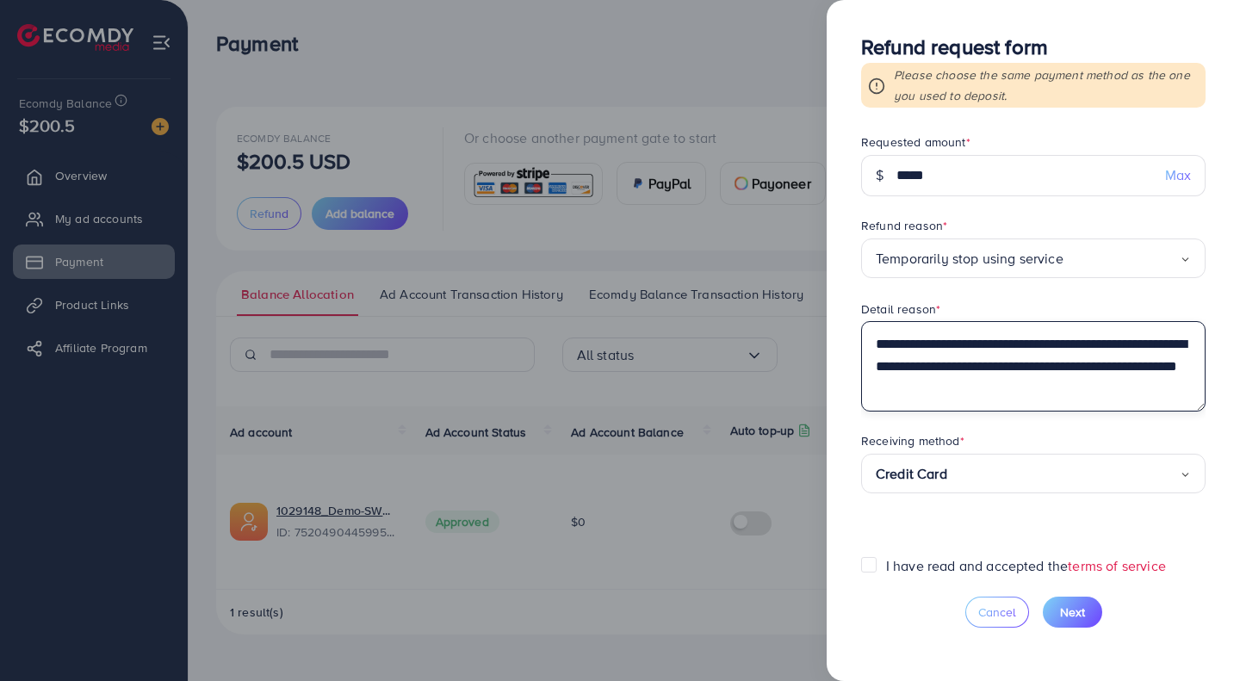
click at [1166, 371] on textarea "**********" at bounding box center [1033, 366] width 345 height 90
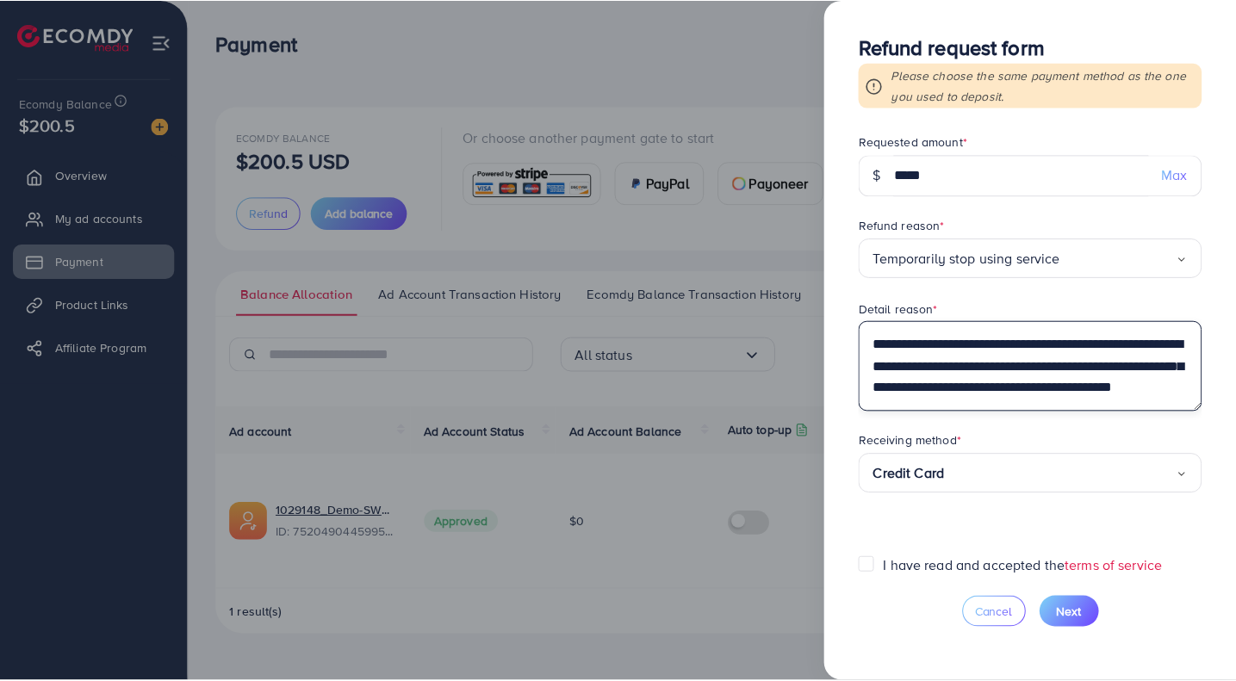
scroll to position [22, 0]
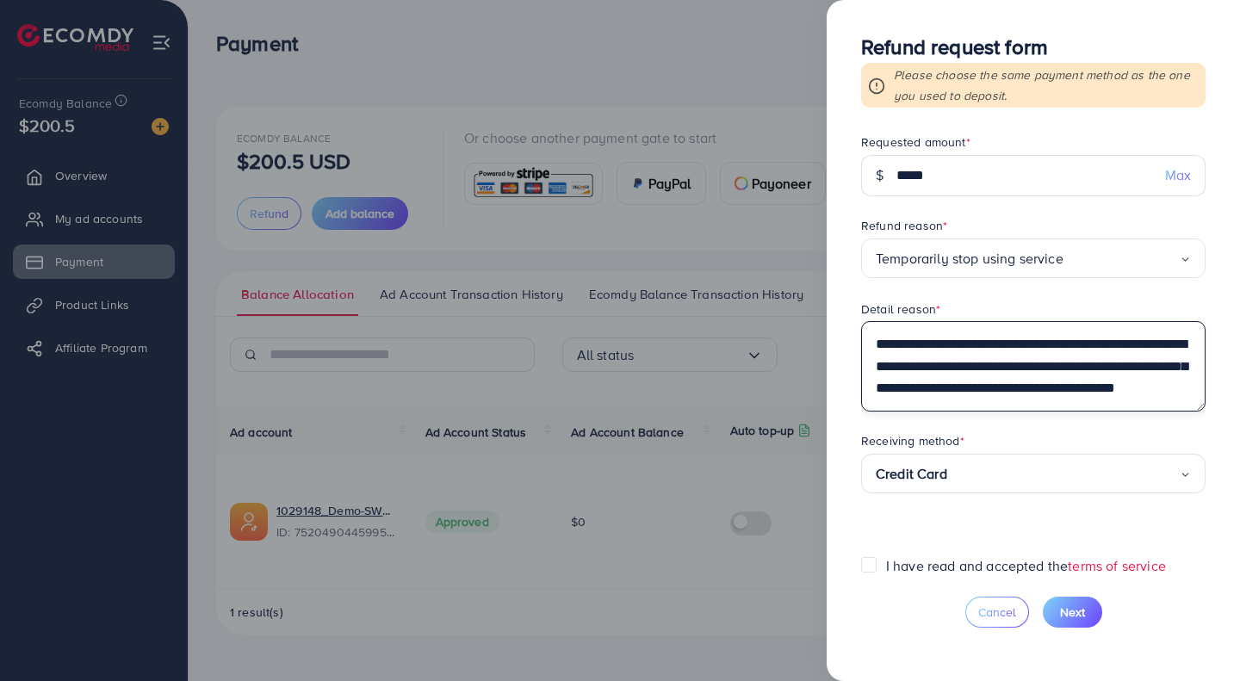
type textarea "**********"
click at [1076, 609] on span "Next" at bounding box center [1072, 612] width 25 height 17
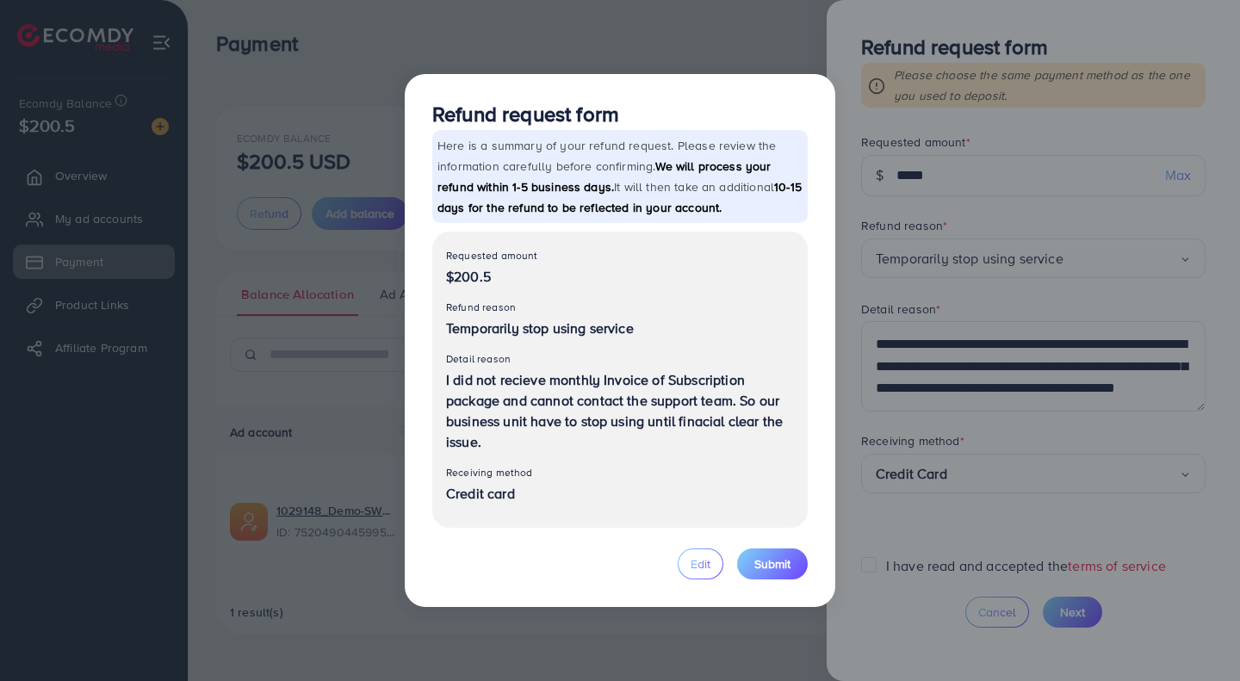
click at [412, 317] on div "Refund request form Here is a summary of your refund request. Please review the…" at bounding box center [620, 340] width 431 height 533
click at [766, 564] on span "Submit" at bounding box center [773, 564] width 36 height 17
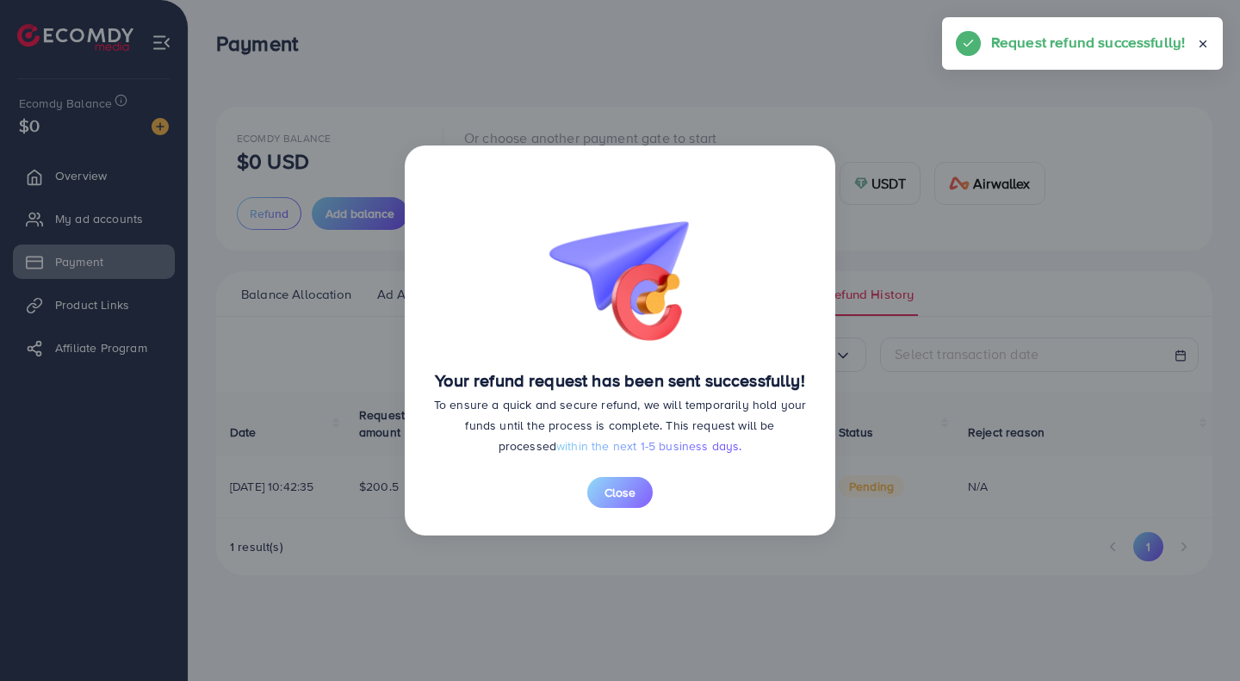
click at [623, 498] on span "Close" at bounding box center [620, 492] width 31 height 17
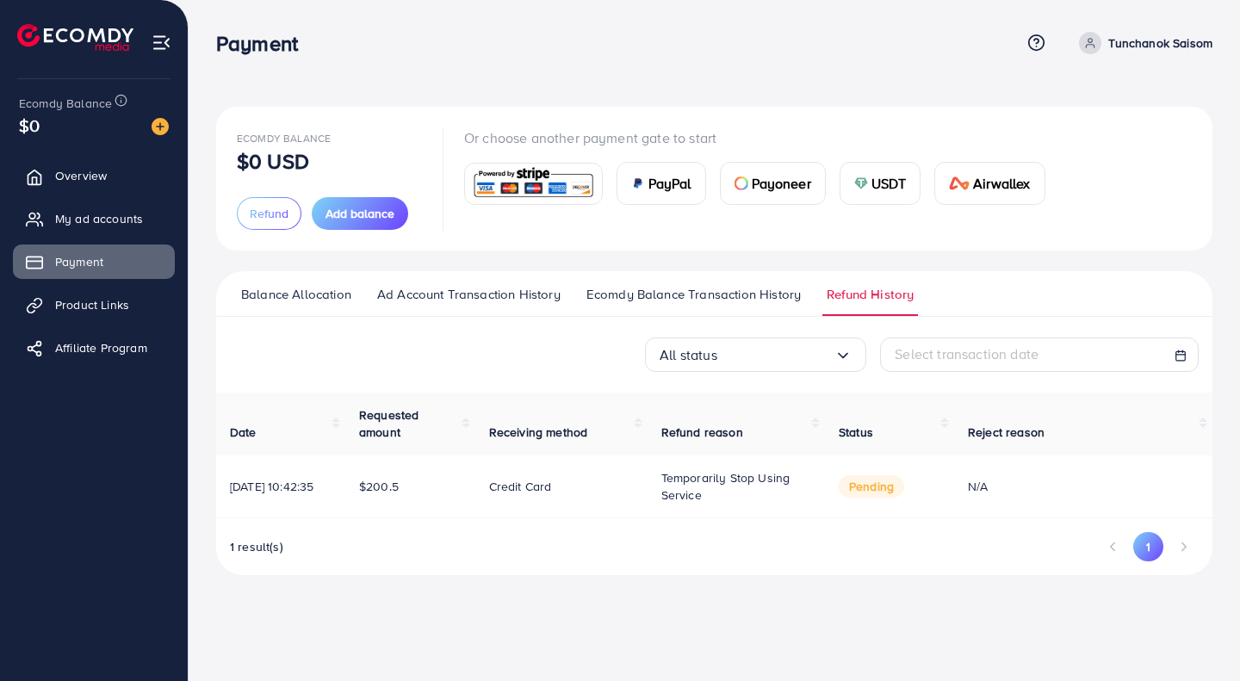
click at [308, 357] on div "All status Loading... Select transaction date" at bounding box center [714, 355] width 997 height 34
click at [90, 183] on span "Overview" at bounding box center [81, 175] width 52 height 17
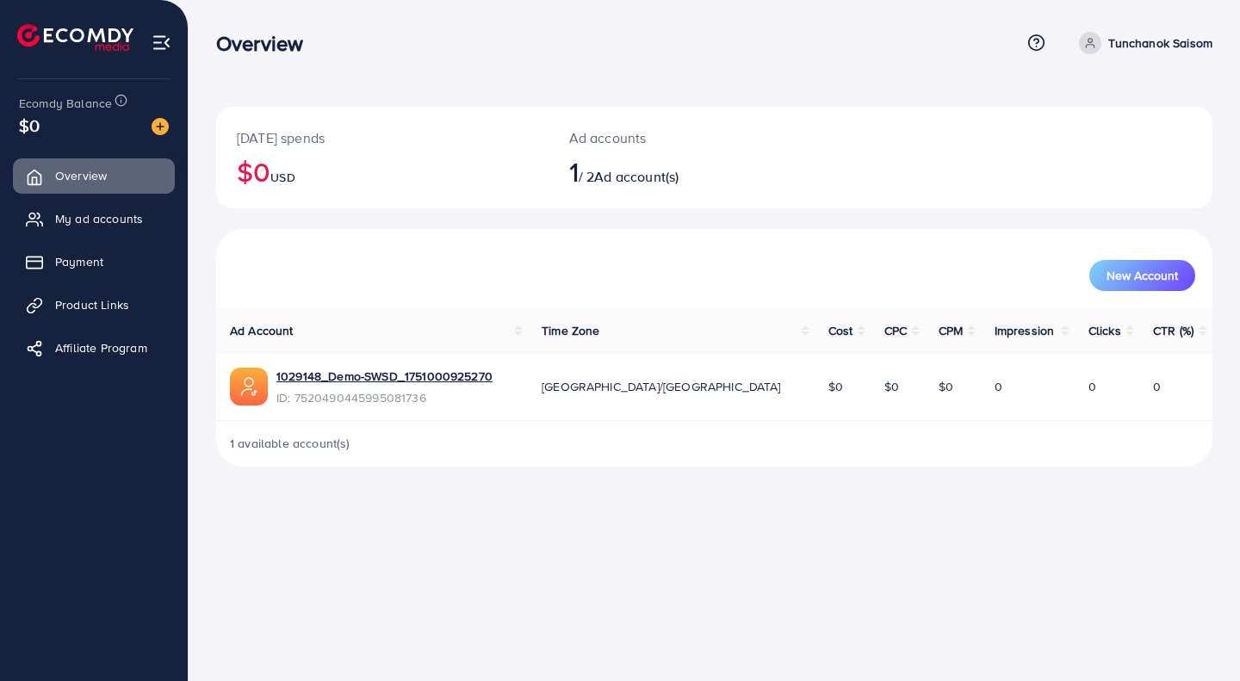
click at [91, 267] on span "Payment" at bounding box center [79, 261] width 48 height 17
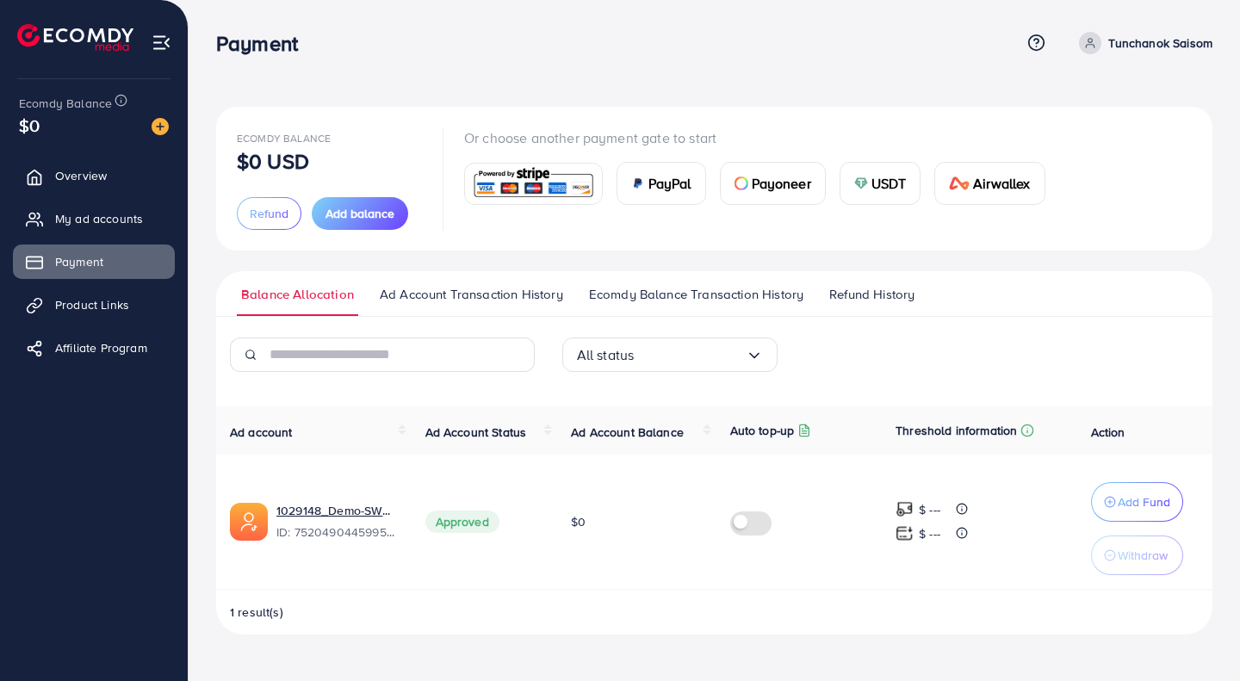
click at [464, 295] on span "Ad Account Transaction History" at bounding box center [471, 294] width 183 height 19
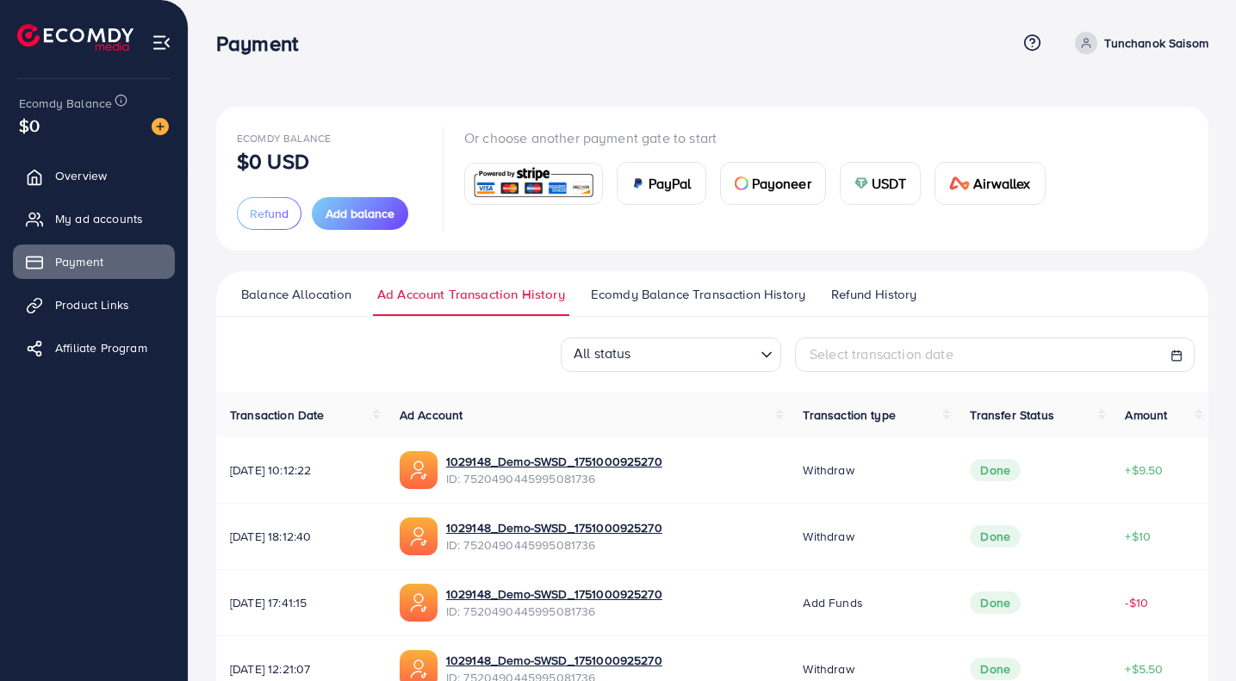
click at [1155, 44] on p "Tunchanok Saisom" at bounding box center [1156, 43] width 104 height 21
click at [1078, 101] on link "Profile" at bounding box center [1126, 103] width 164 height 39
select select "********"
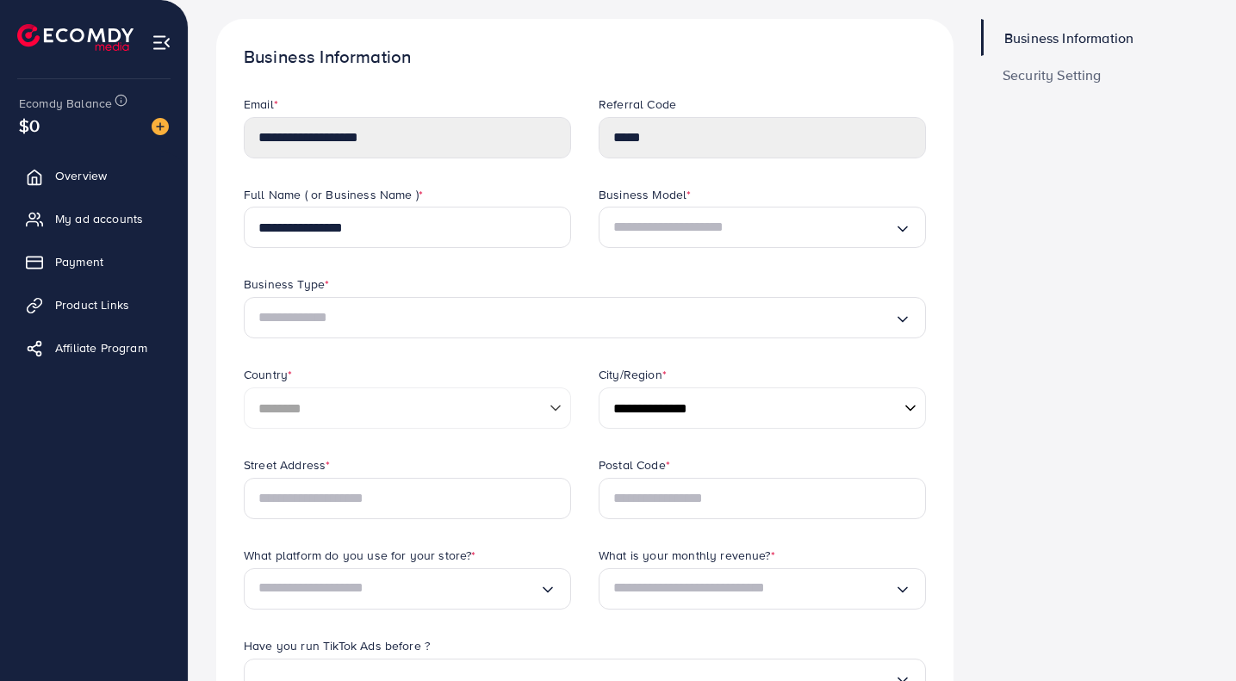
scroll to position [89, 0]
click at [233, 134] on div "**********" at bounding box center [407, 140] width 355 height 90
click at [991, 216] on div "Business Information Security Setting" at bounding box center [1094, 631] width 255 height 1226
click at [77, 258] on span "Payment" at bounding box center [79, 261] width 48 height 17
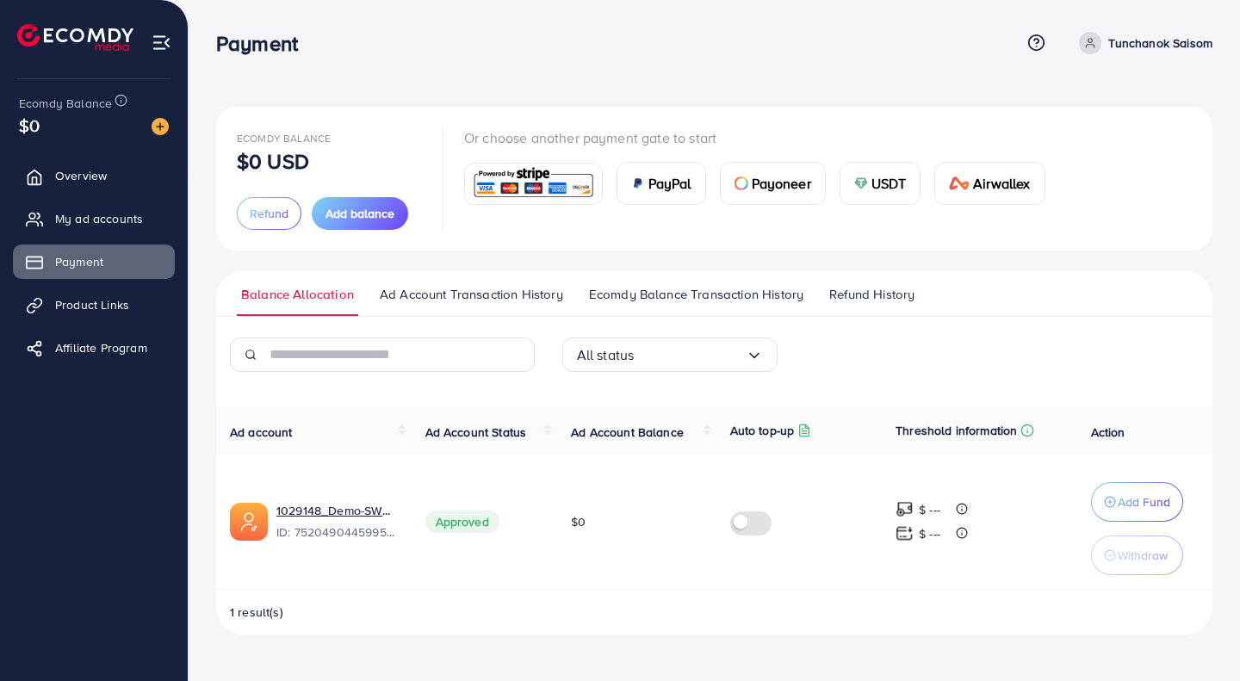
click at [405, 301] on span "Ad Account Transaction History" at bounding box center [471, 294] width 183 height 19
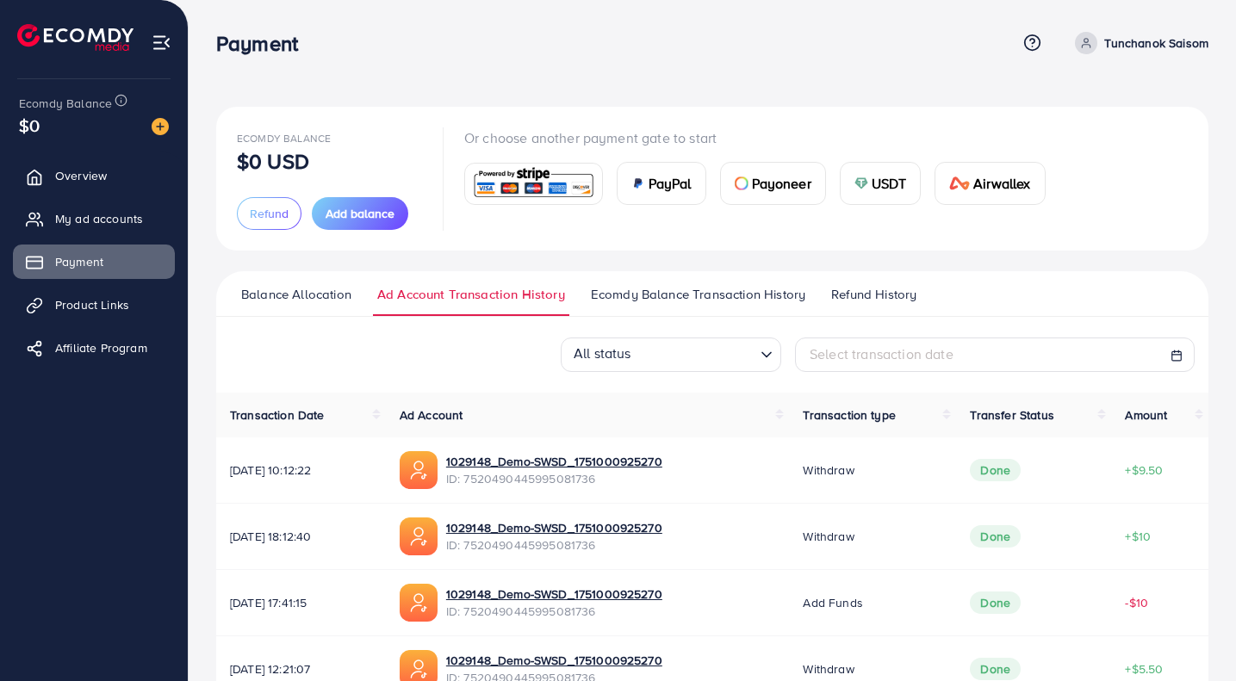
click at [601, 296] on span "Ecomdy Balance Transaction History" at bounding box center [698, 294] width 214 height 19
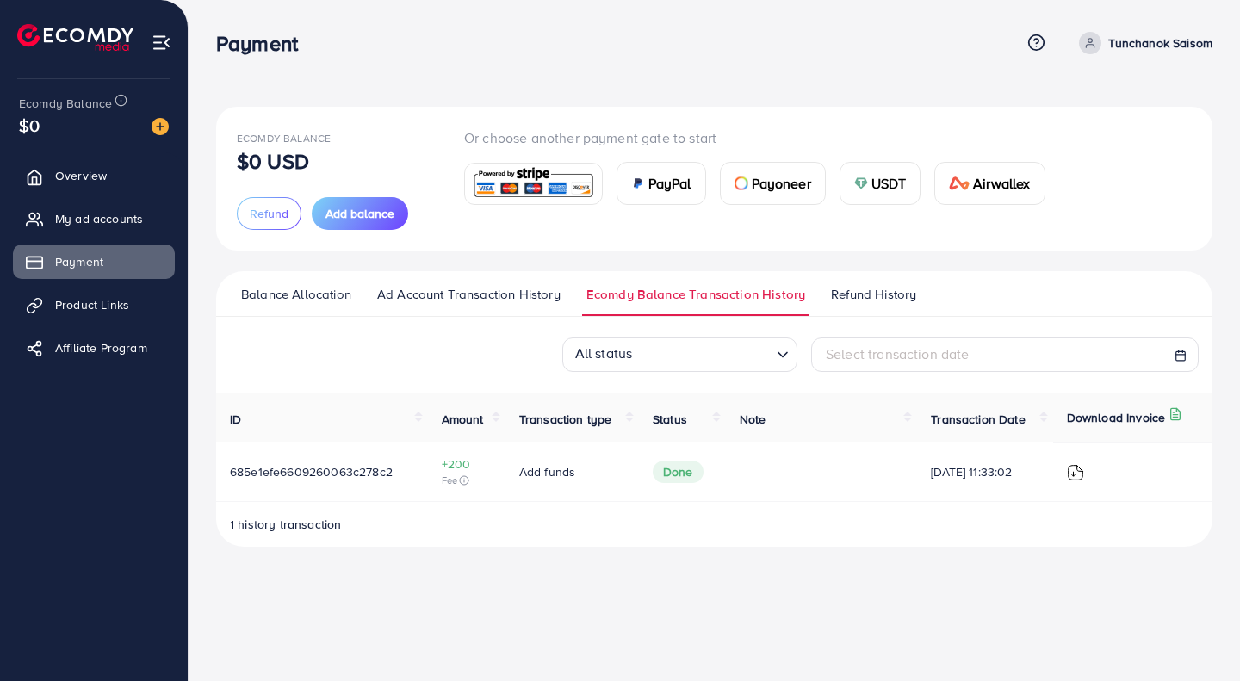
click at [901, 291] on span "Refund History" at bounding box center [873, 294] width 85 height 19
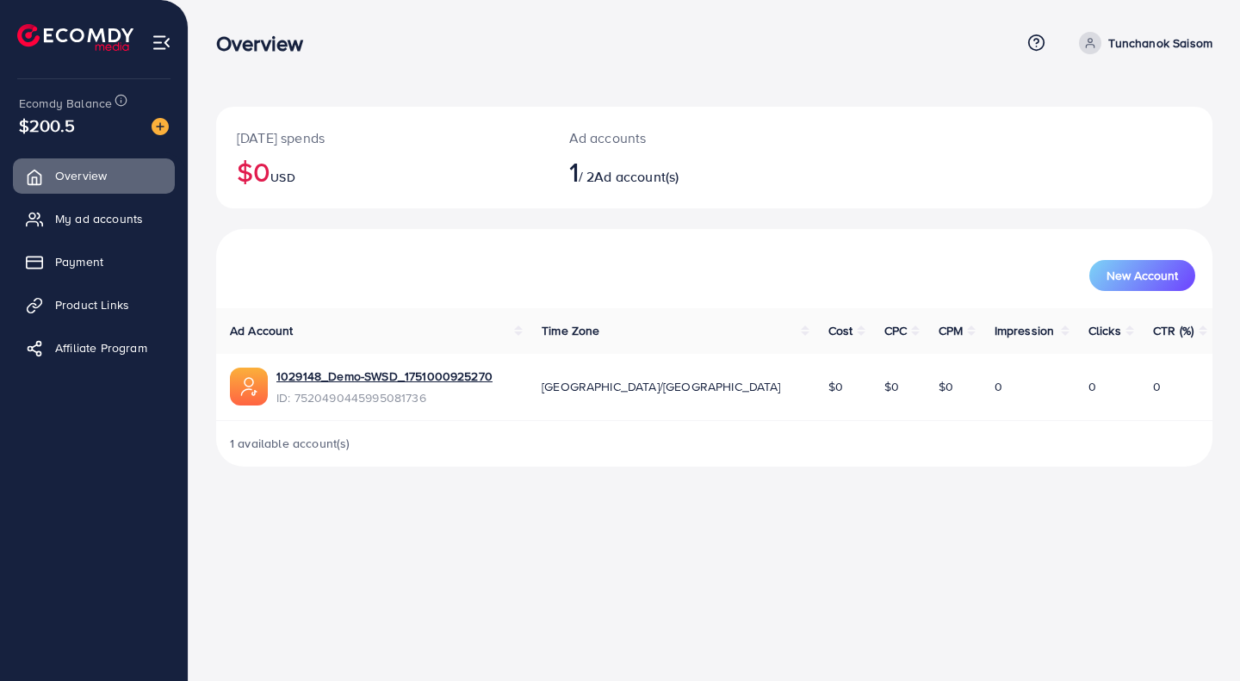
click at [91, 269] on span "Payment" at bounding box center [79, 261] width 48 height 17
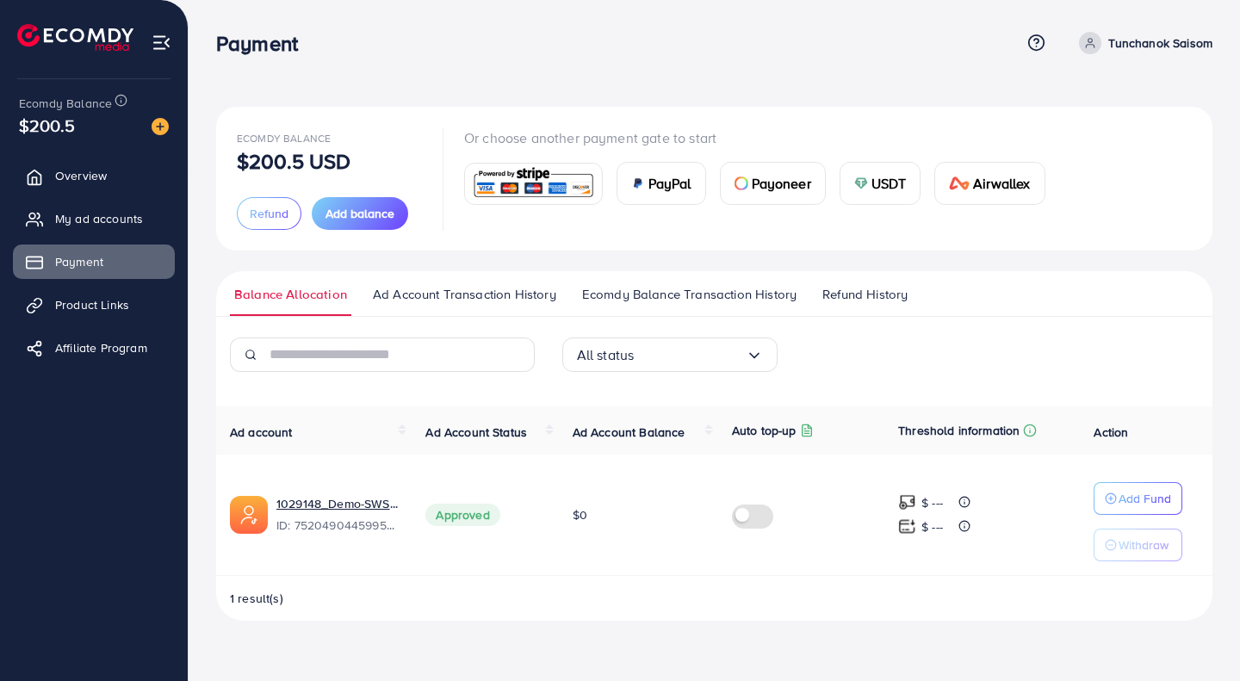
click at [574, 190] on img at bounding box center [533, 183] width 127 height 37
